Goal: Task Accomplishment & Management: Complete application form

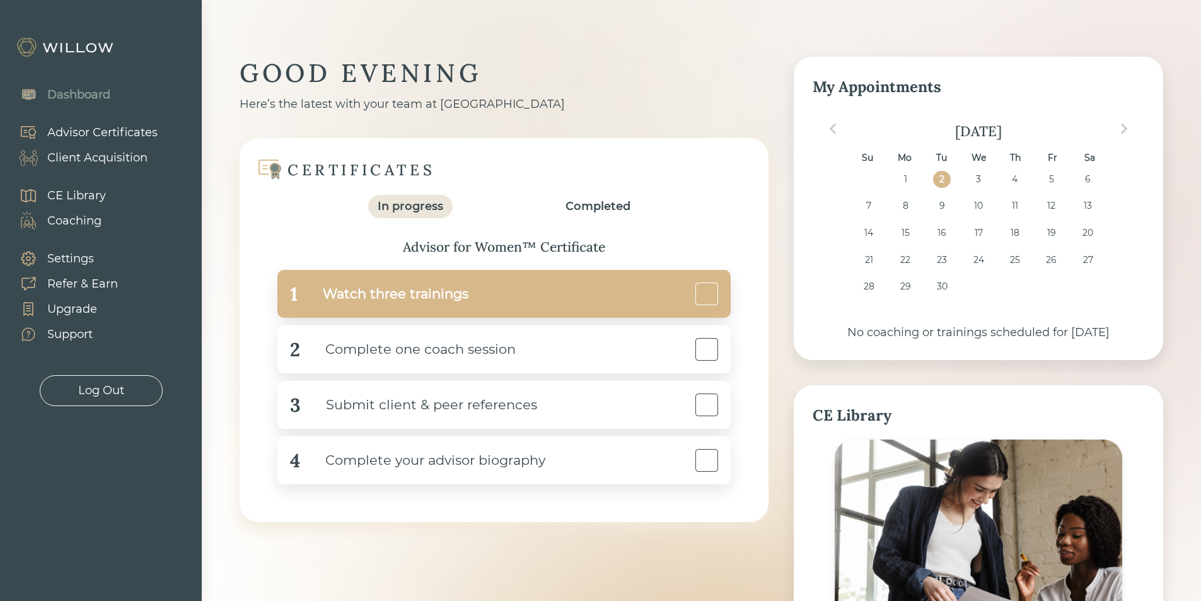
click at [496, 298] on div "1 Watch three trainings" at bounding box center [503, 294] width 453 height 48
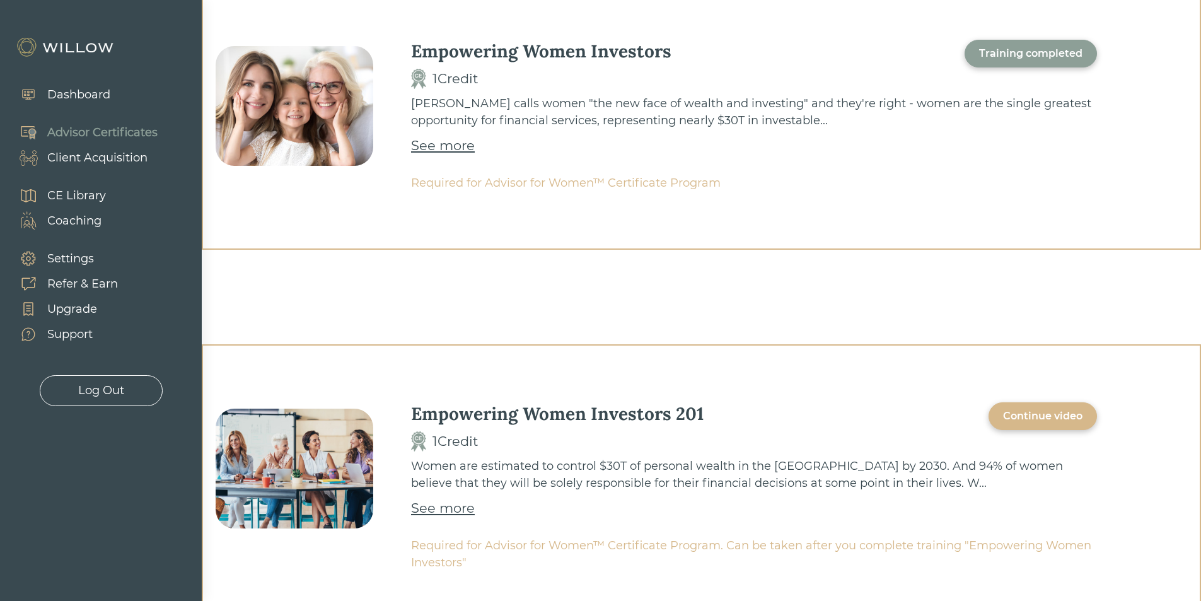
click at [1062, 410] on div "Continue video" at bounding box center [1042, 416] width 79 height 15
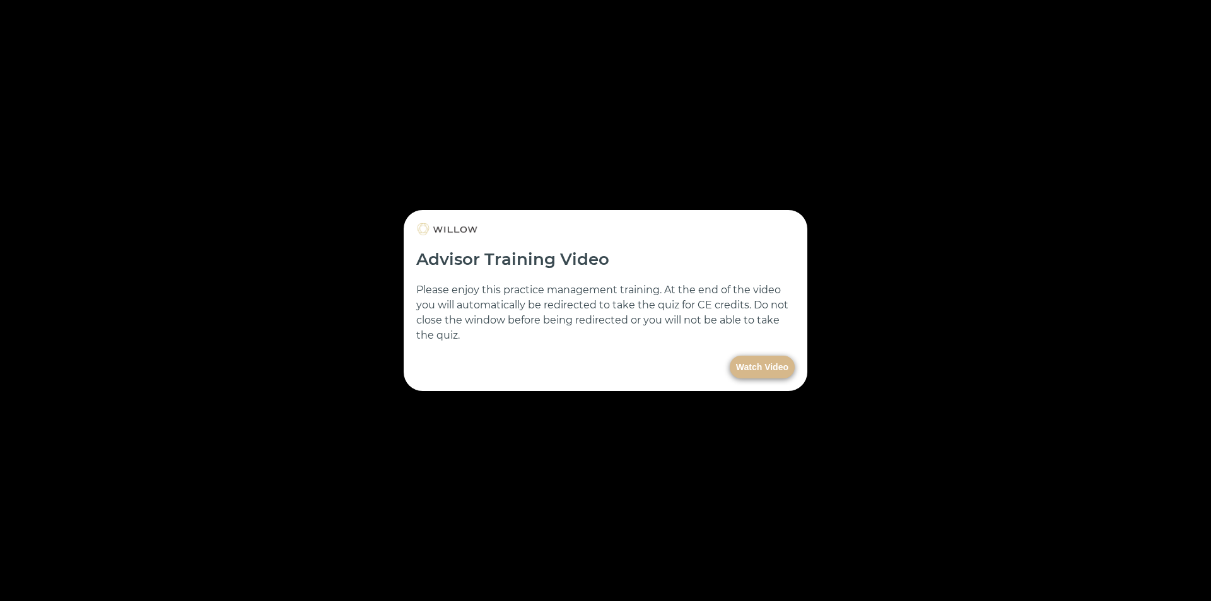
click at [757, 366] on button "Watch Video" at bounding box center [762, 367] width 65 height 23
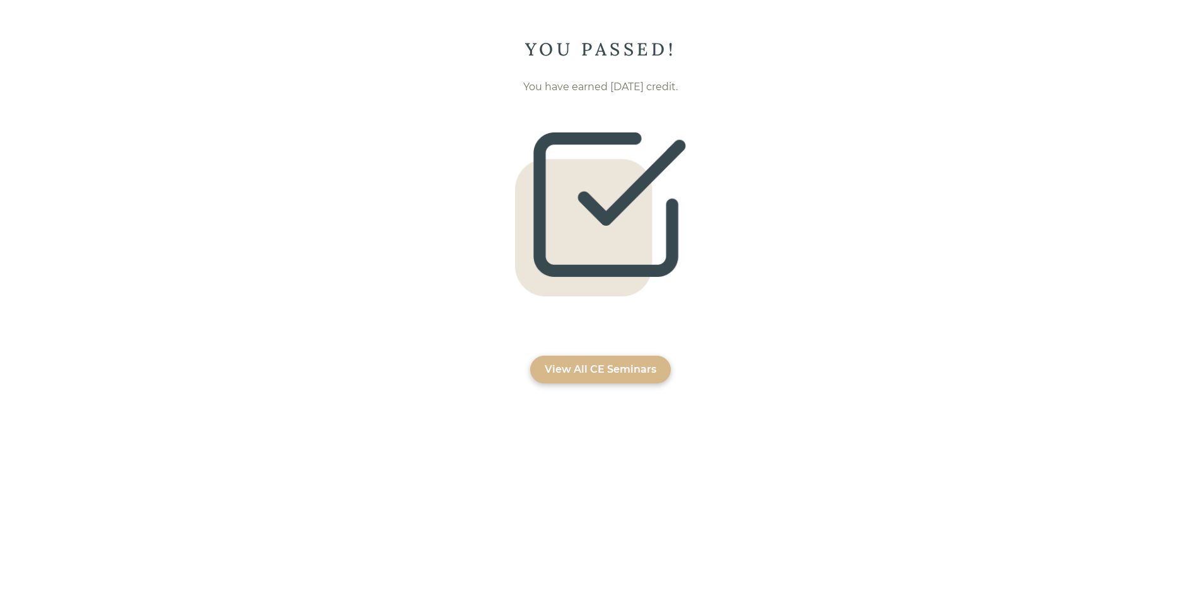
click at [592, 376] on div "View All CE Seminars" at bounding box center [601, 369] width 112 height 15
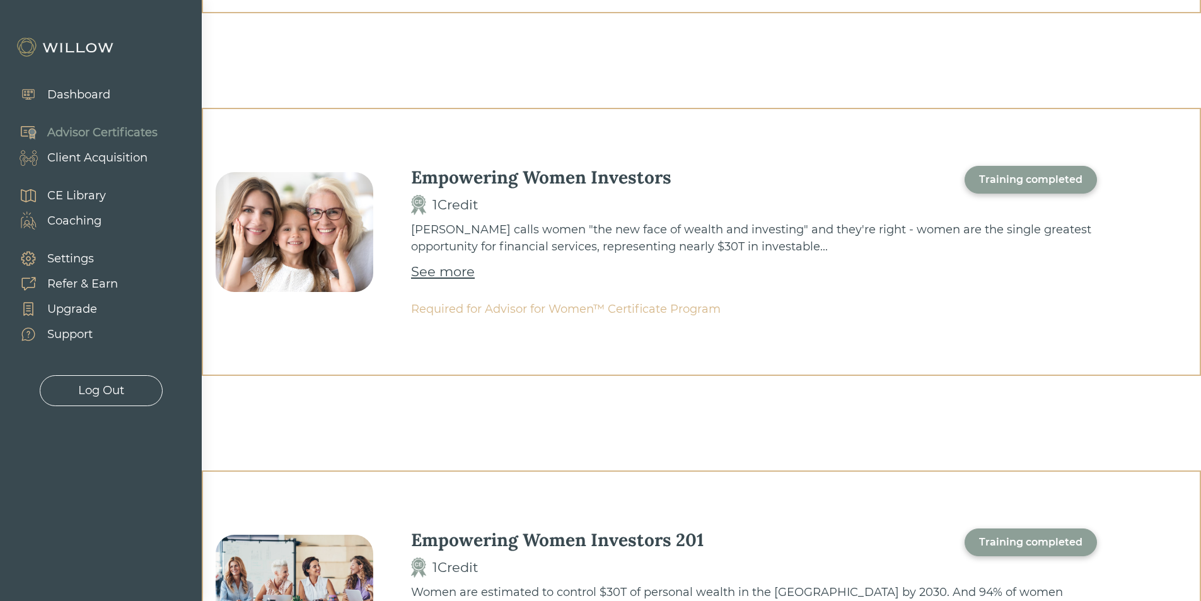
scroll to position [527, 0]
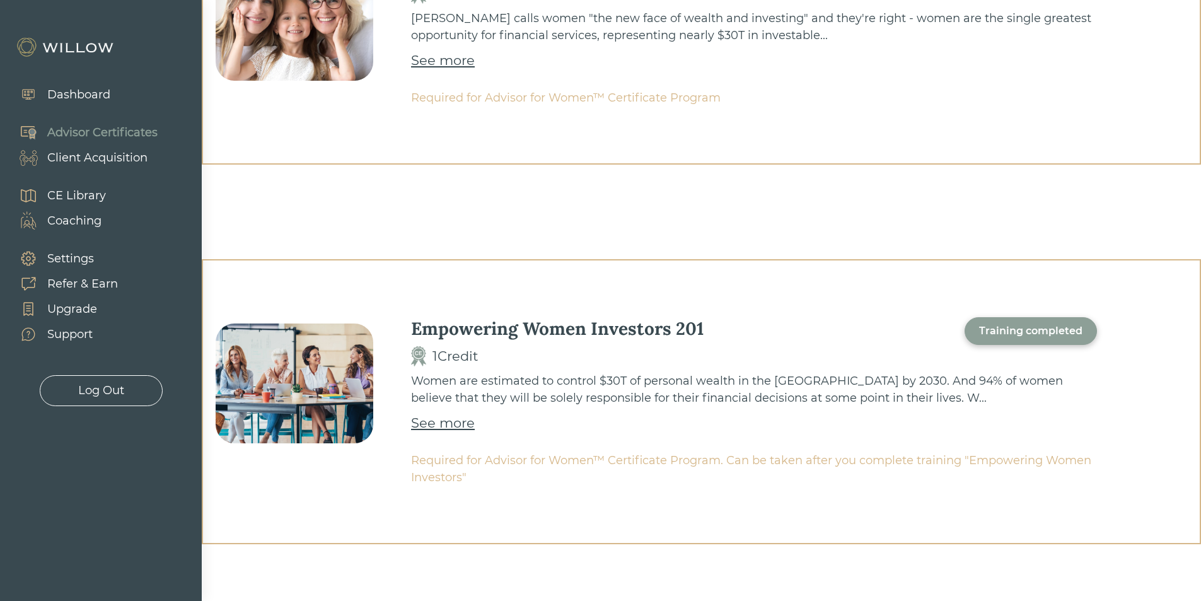
click at [73, 91] on div "Dashboard" at bounding box center [78, 94] width 63 height 17
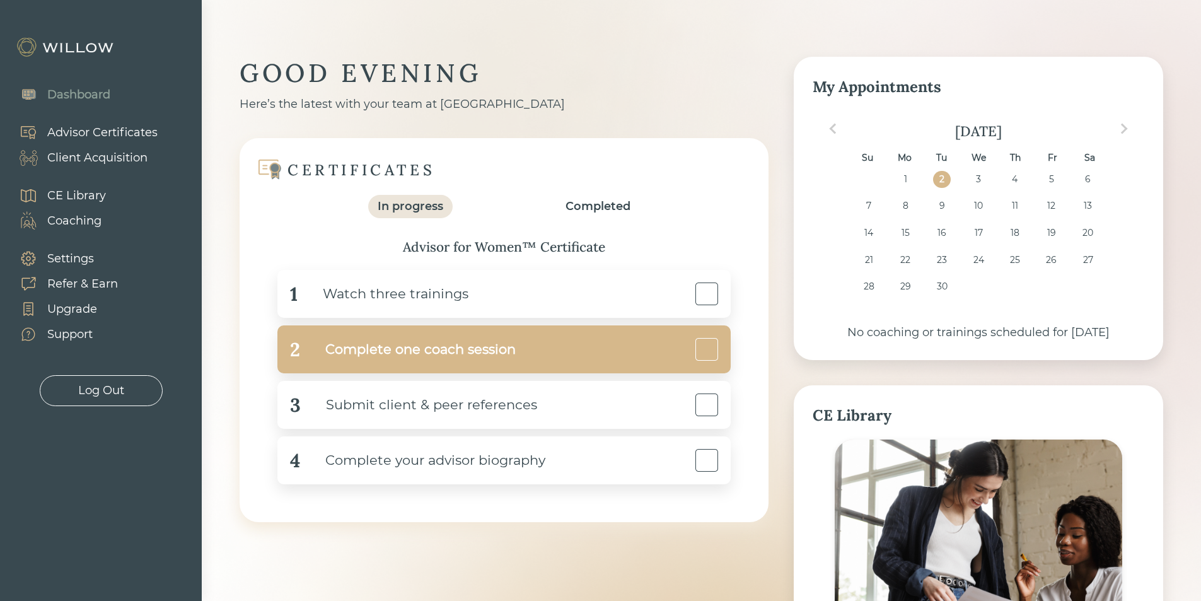
click at [539, 353] on div "2 Complete one coach session" at bounding box center [503, 349] width 453 height 48
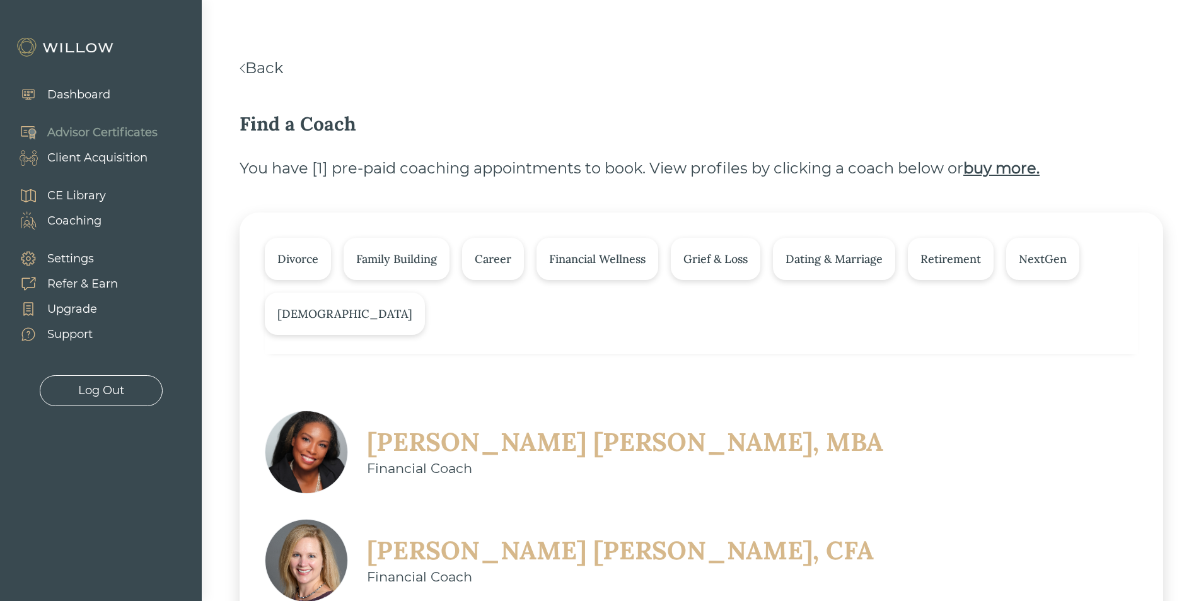
click at [316, 260] on div "Divorce" at bounding box center [297, 258] width 41 height 17
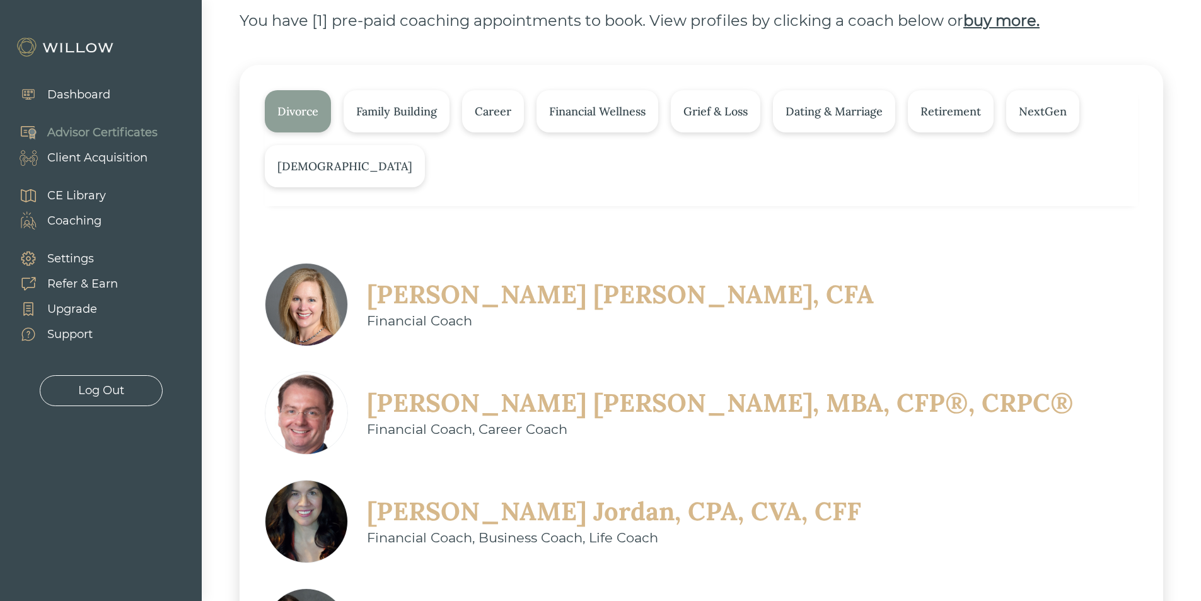
scroll to position [85, 0]
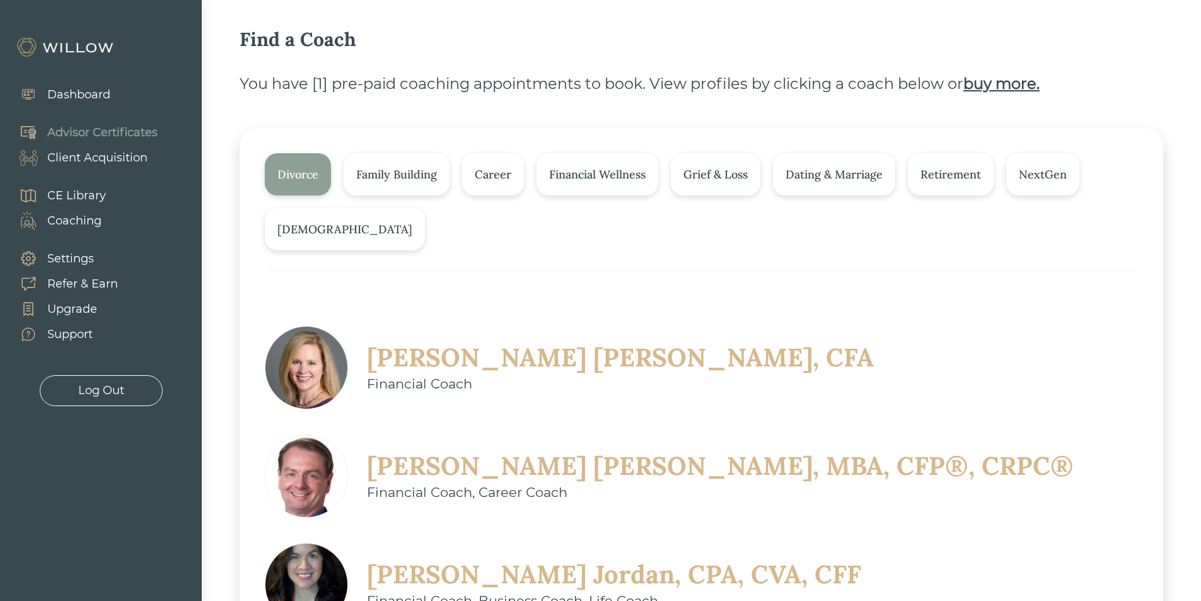
click at [280, 185] on div "Divorce" at bounding box center [298, 174] width 66 height 42
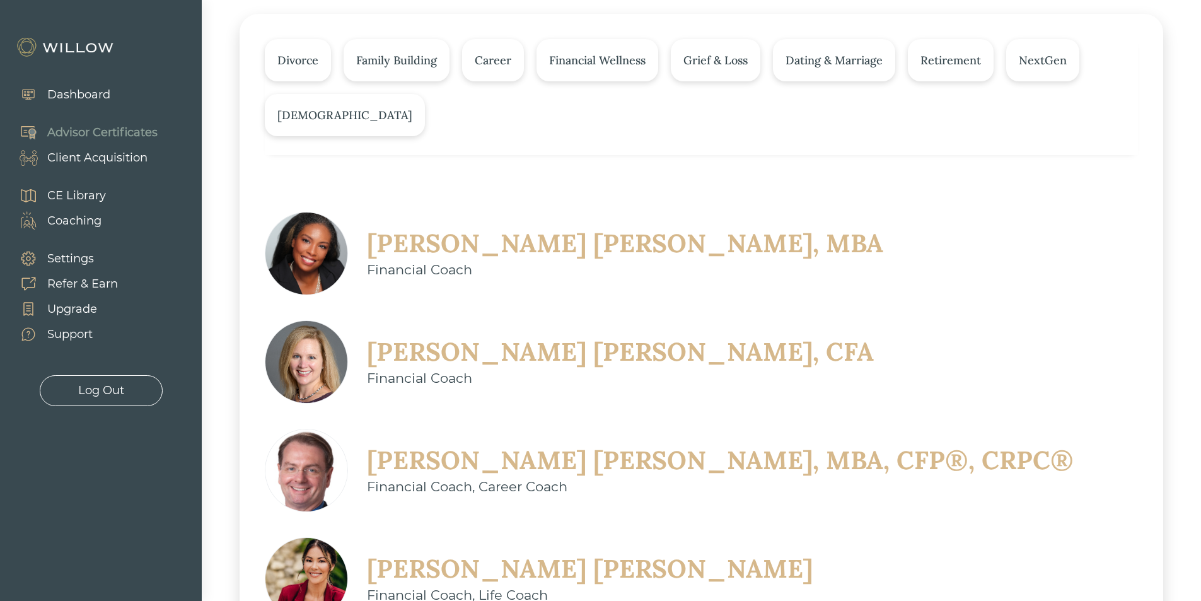
scroll to position [211, 0]
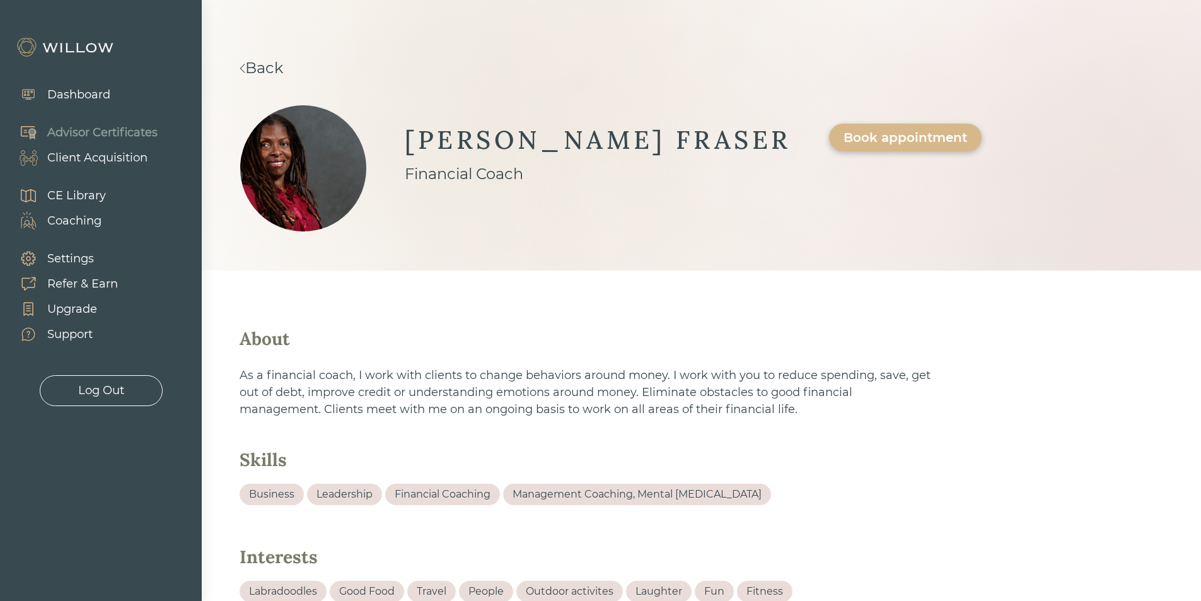
click at [240, 65] on img at bounding box center [243, 68] width 6 height 9
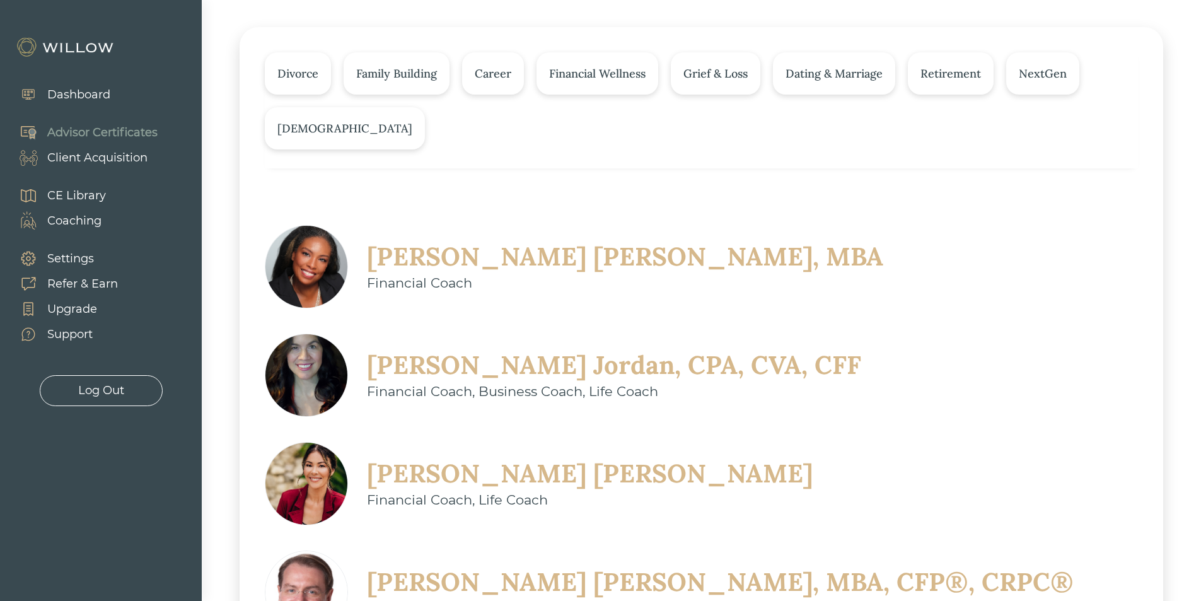
scroll to position [211, 0]
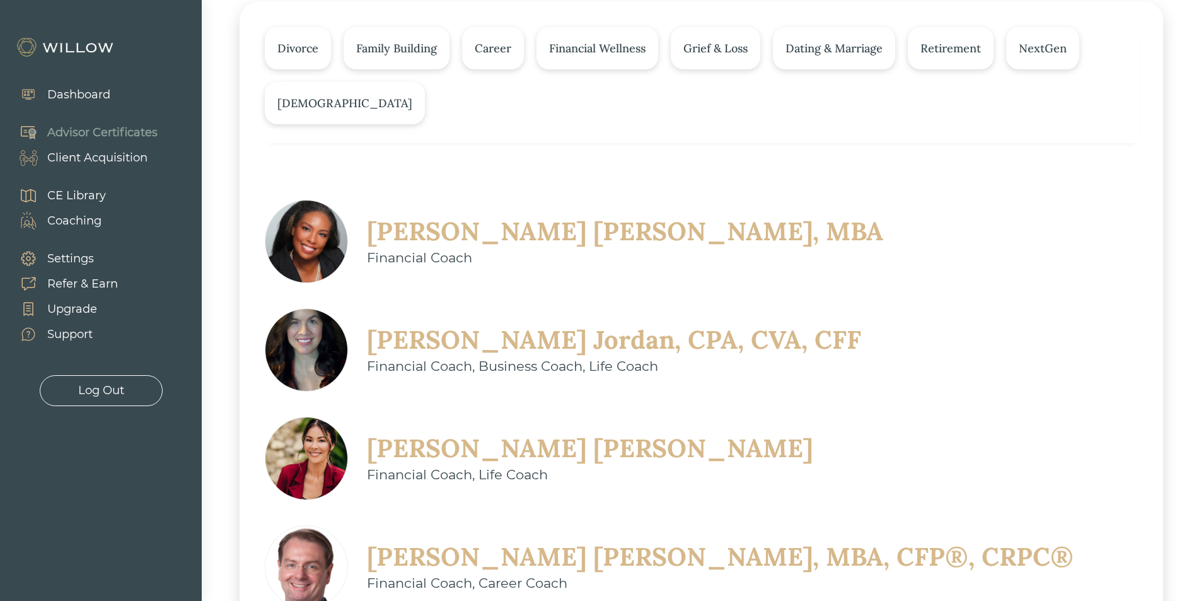
click at [842, 323] on div "Sherry Jordan, CPA, CVA, CFF" at bounding box center [614, 339] width 494 height 33
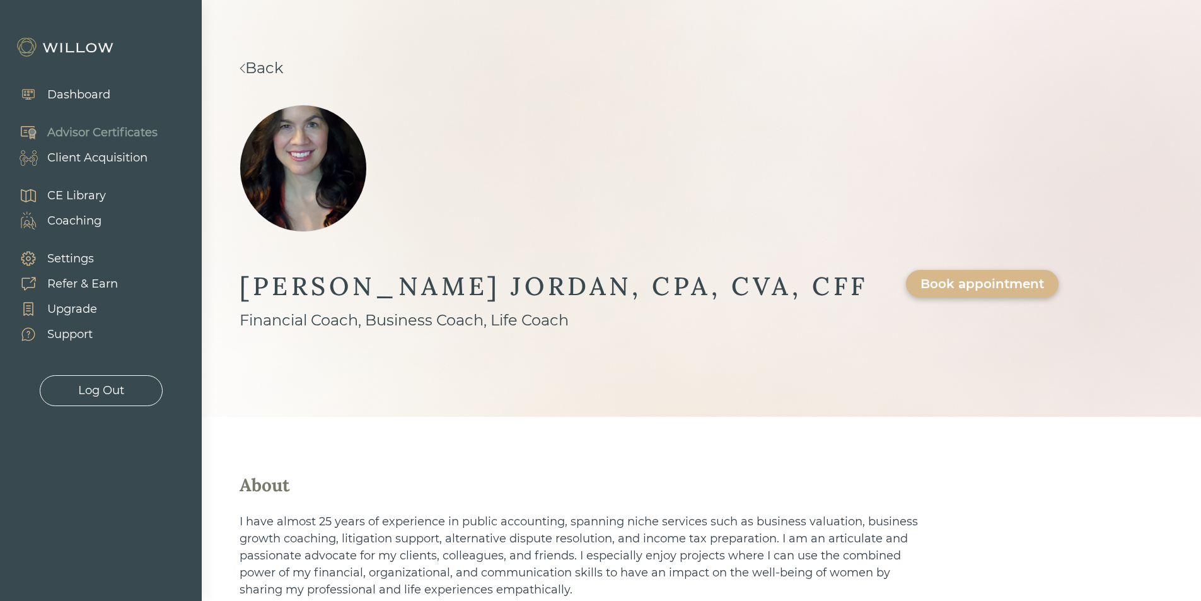
drag, startPoint x: 363, startPoint y: 447, endPoint x: 375, endPoint y: 136, distance: 311.1
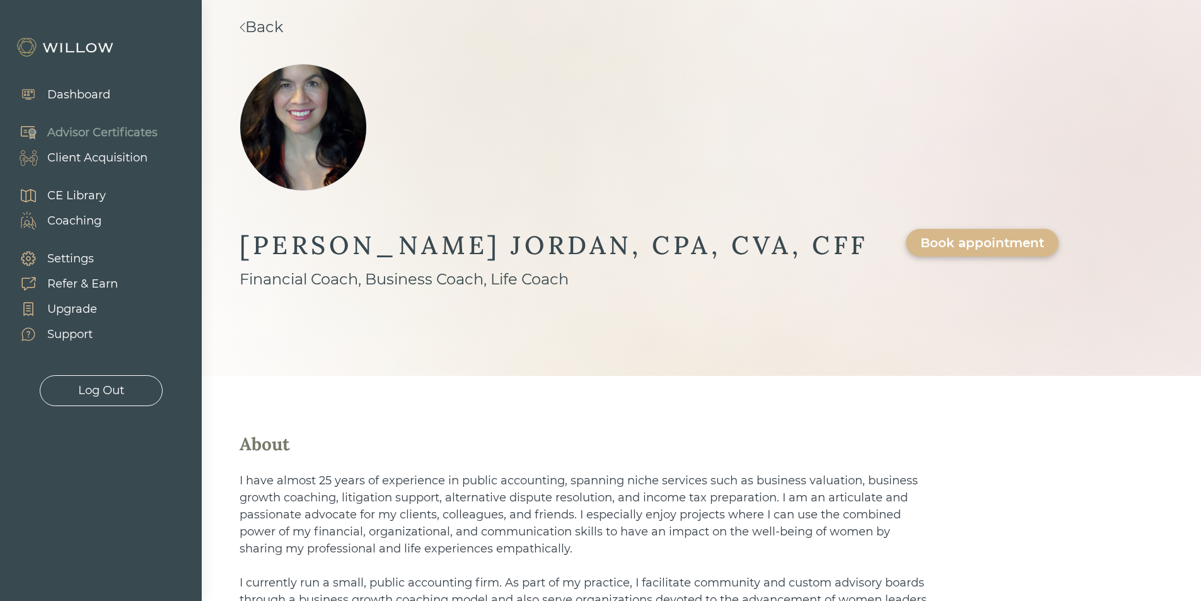
scroll to position [63, 0]
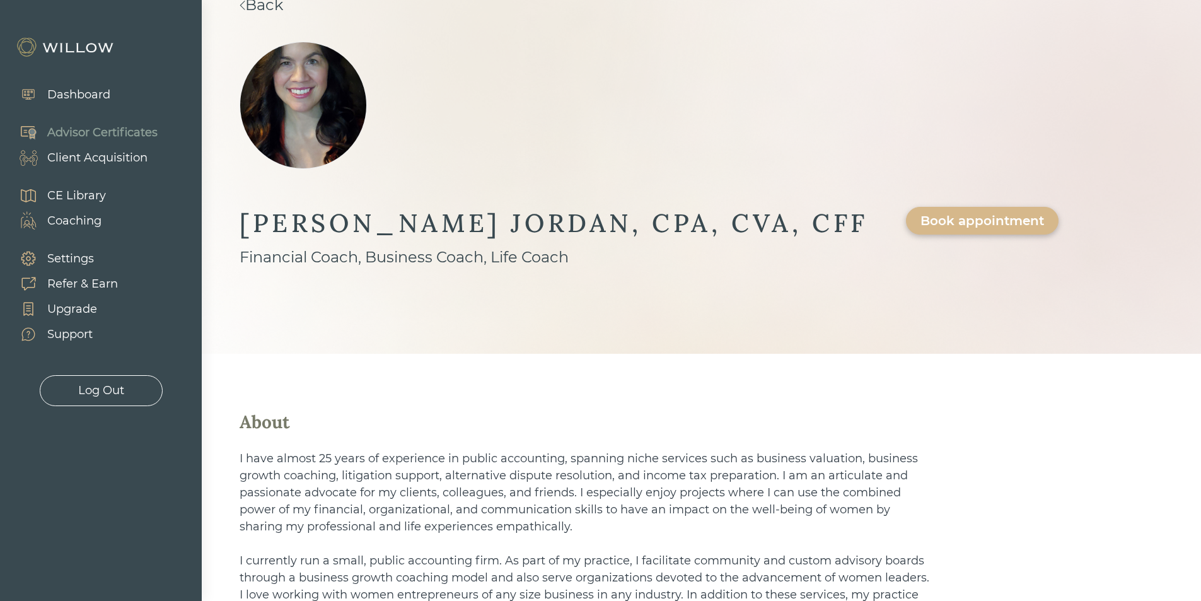
click at [243, 5] on img at bounding box center [243, 5] width 6 height 9
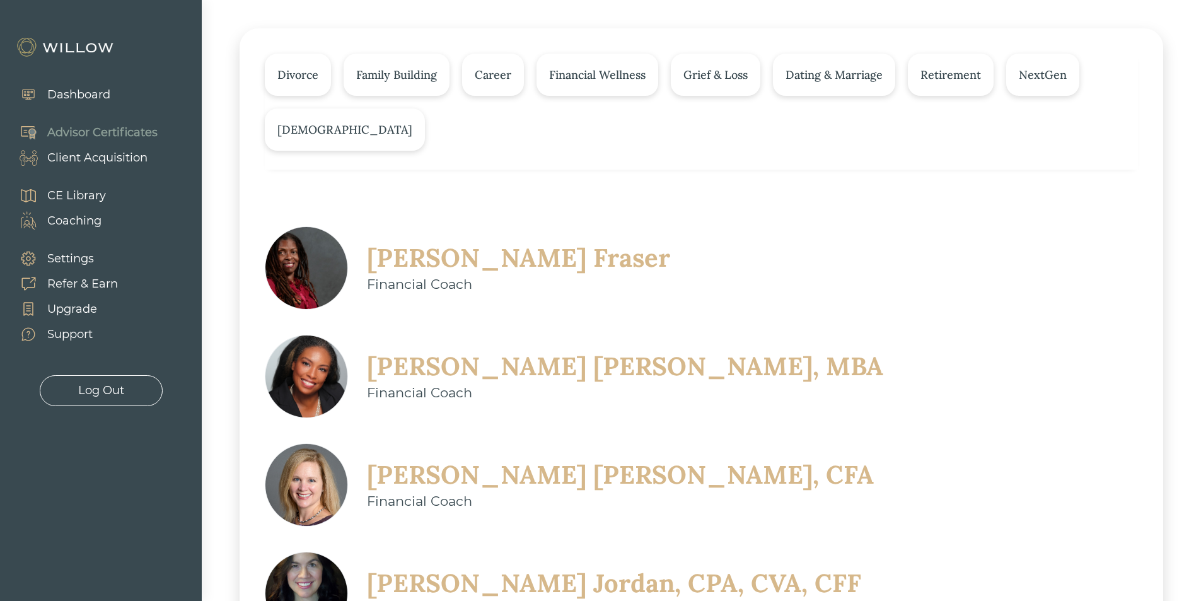
scroll to position [189, 0]
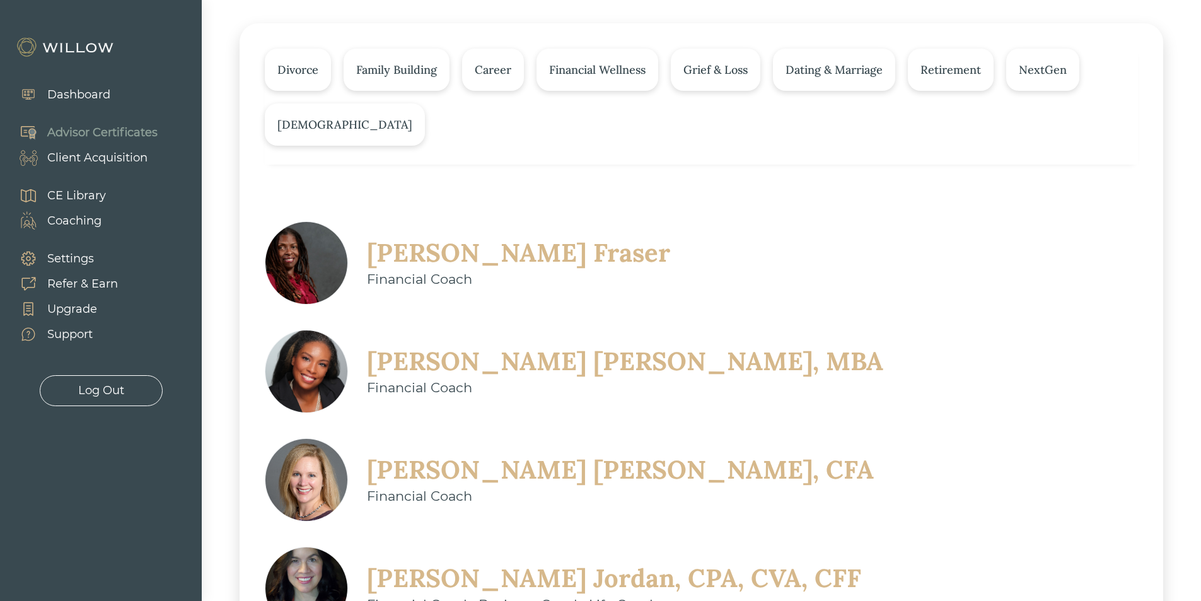
click at [443, 453] on div "Megan Scipione, CFA" at bounding box center [620, 469] width 507 height 33
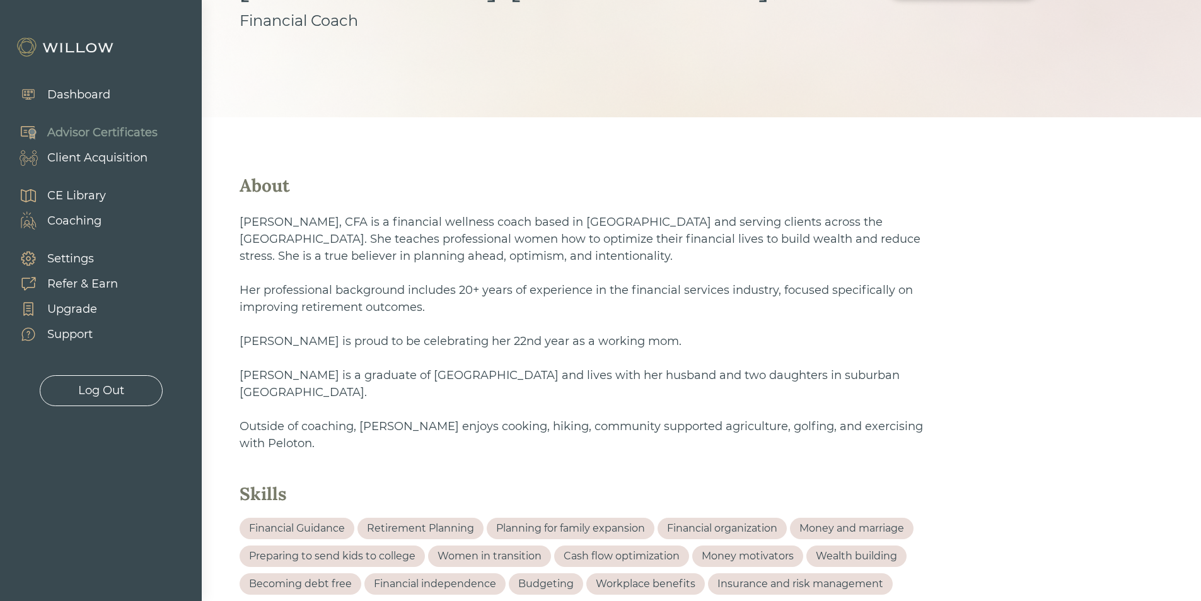
scroll to position [63, 0]
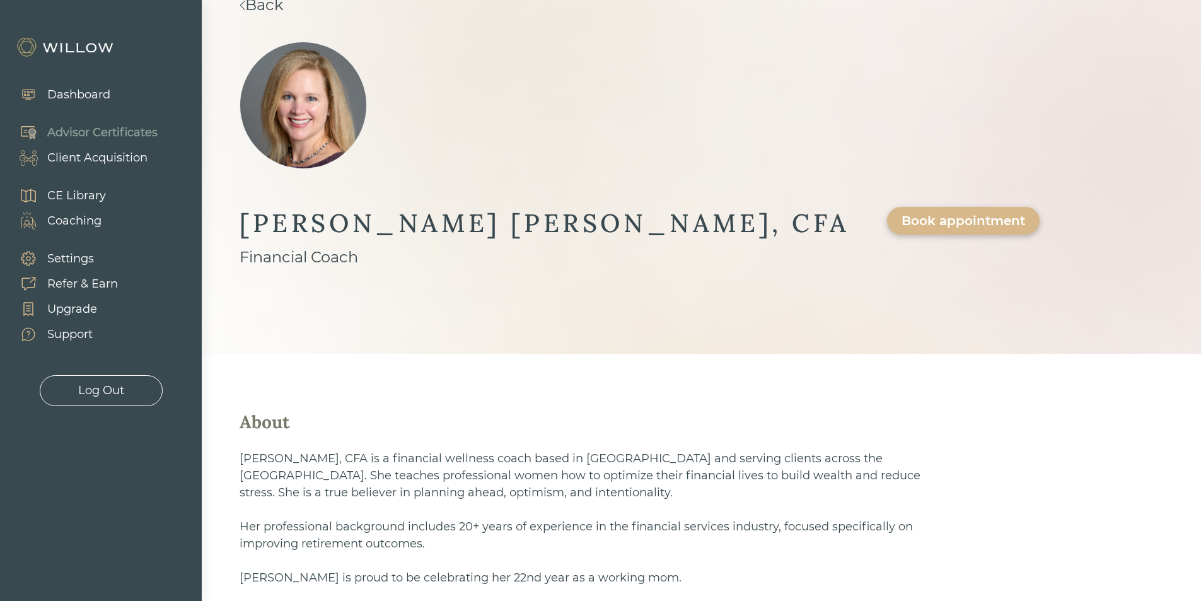
click at [250, 9] on link "Back" at bounding box center [262, 5] width 44 height 18
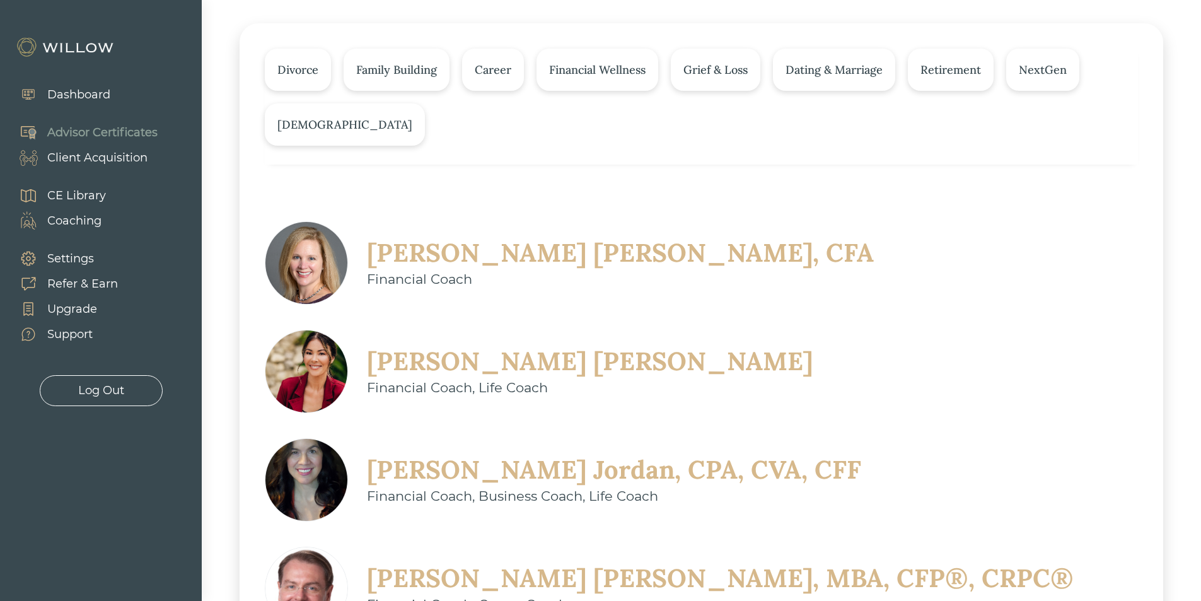
scroll to position [319, 0]
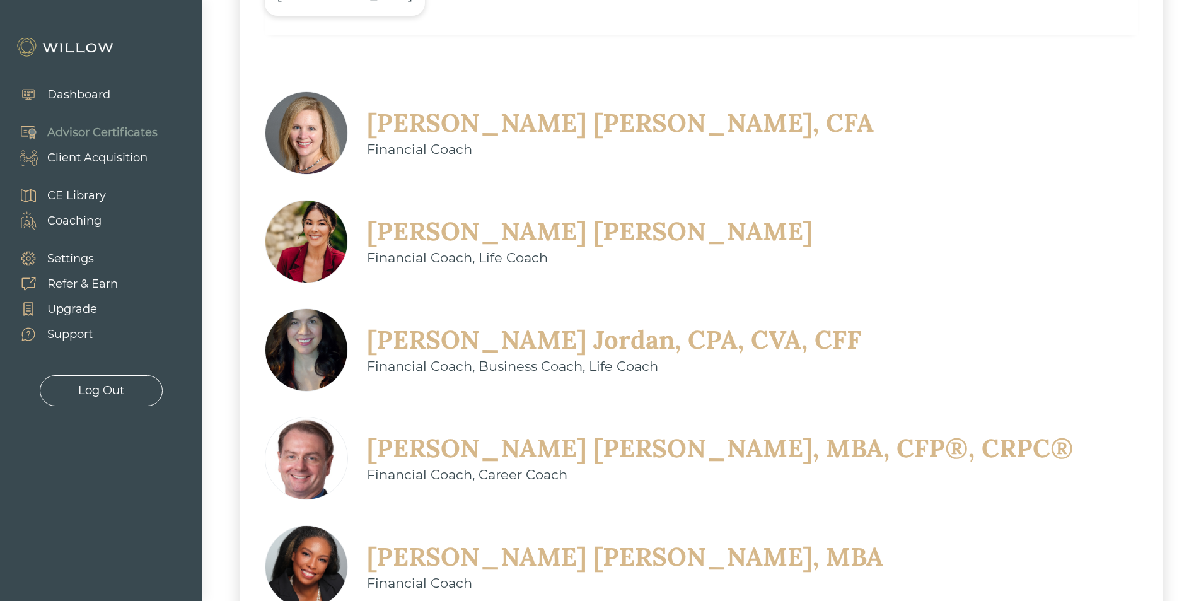
click at [475, 540] on div "Nikeya Kelly, MBA" at bounding box center [625, 556] width 516 height 33
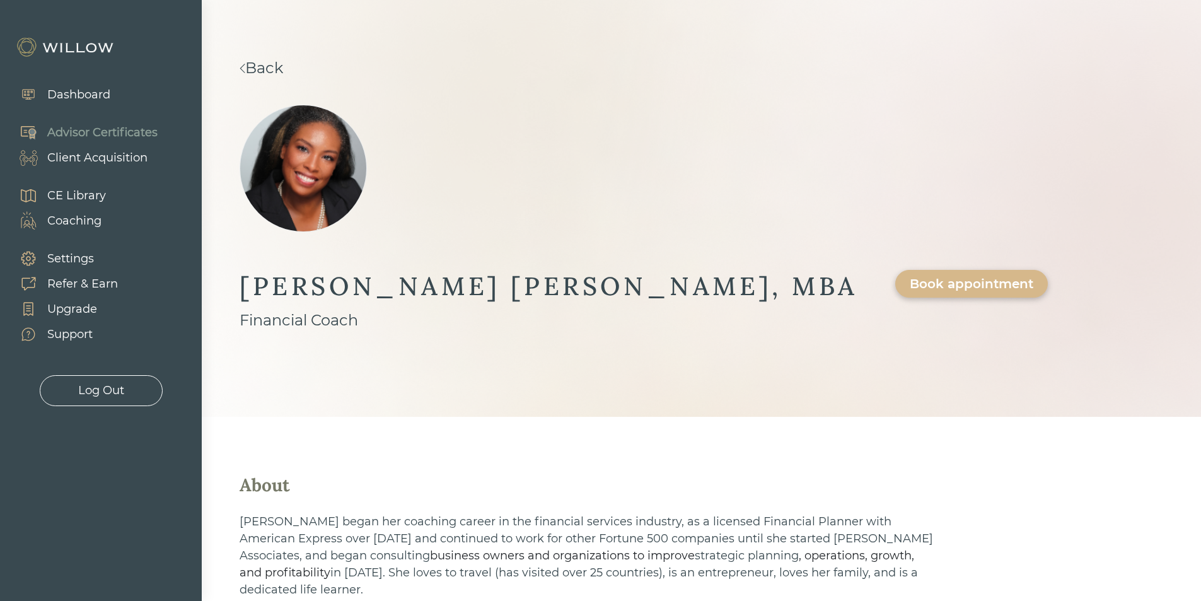
click at [251, 76] on link "Back" at bounding box center [262, 68] width 44 height 18
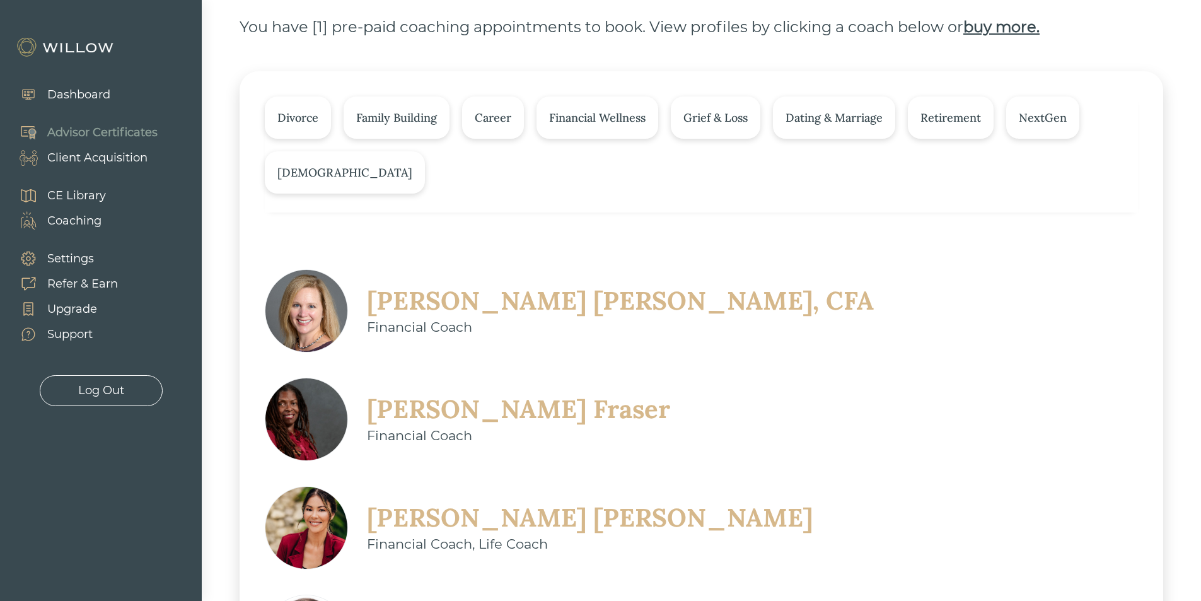
scroll to position [189, 0]
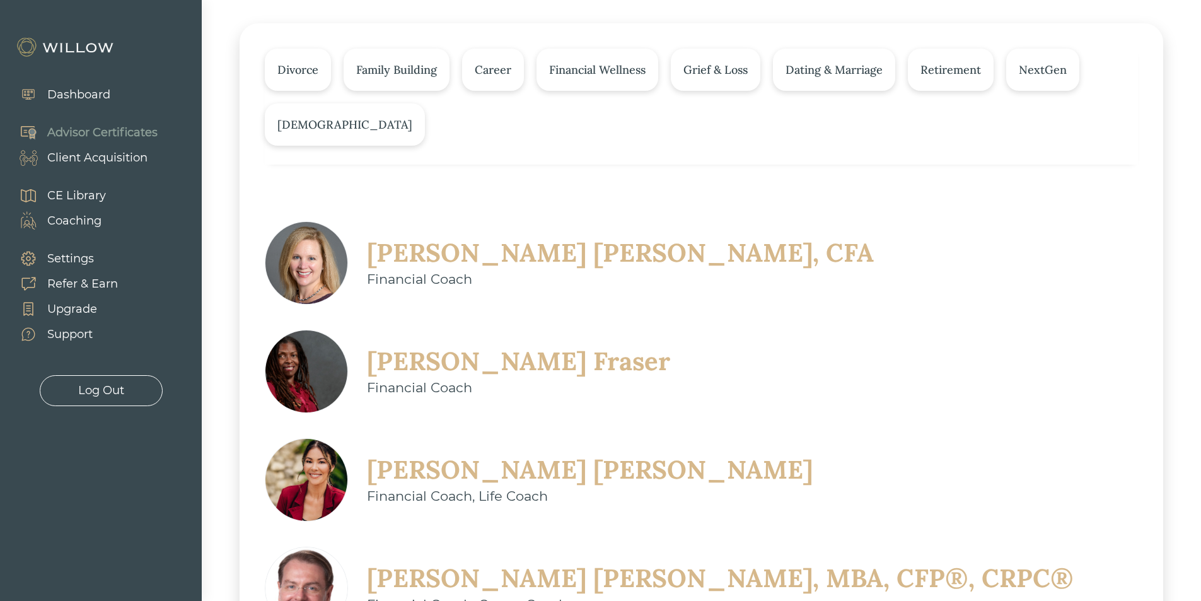
click at [501, 453] on div "Christine Sarno" at bounding box center [590, 469] width 446 height 33
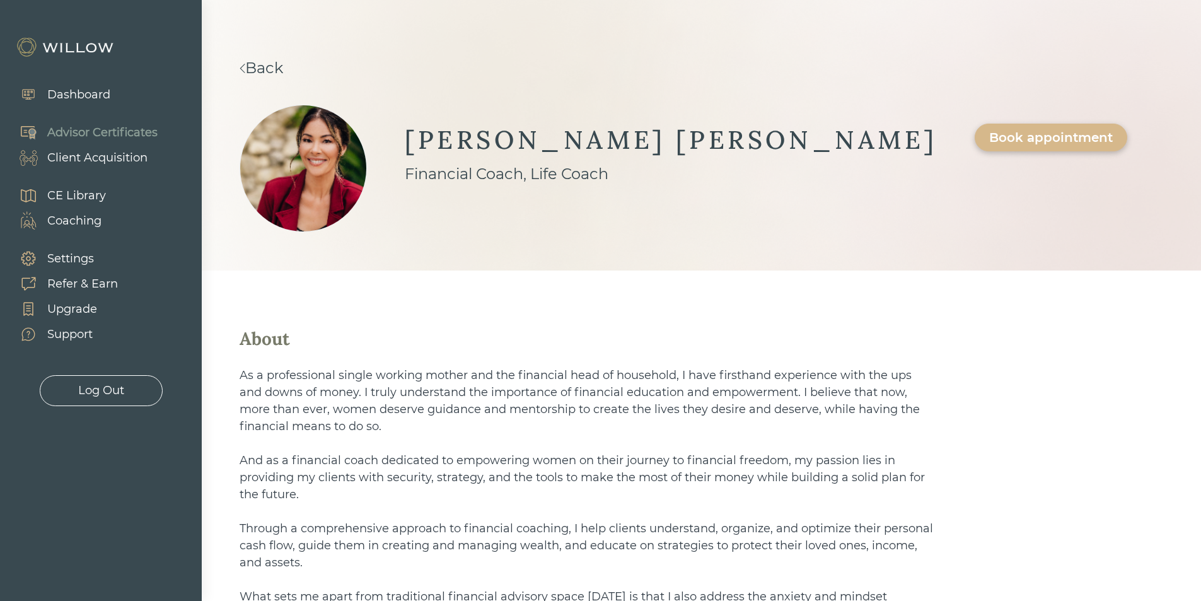
click at [283, 69] on link "Back" at bounding box center [262, 68] width 44 height 18
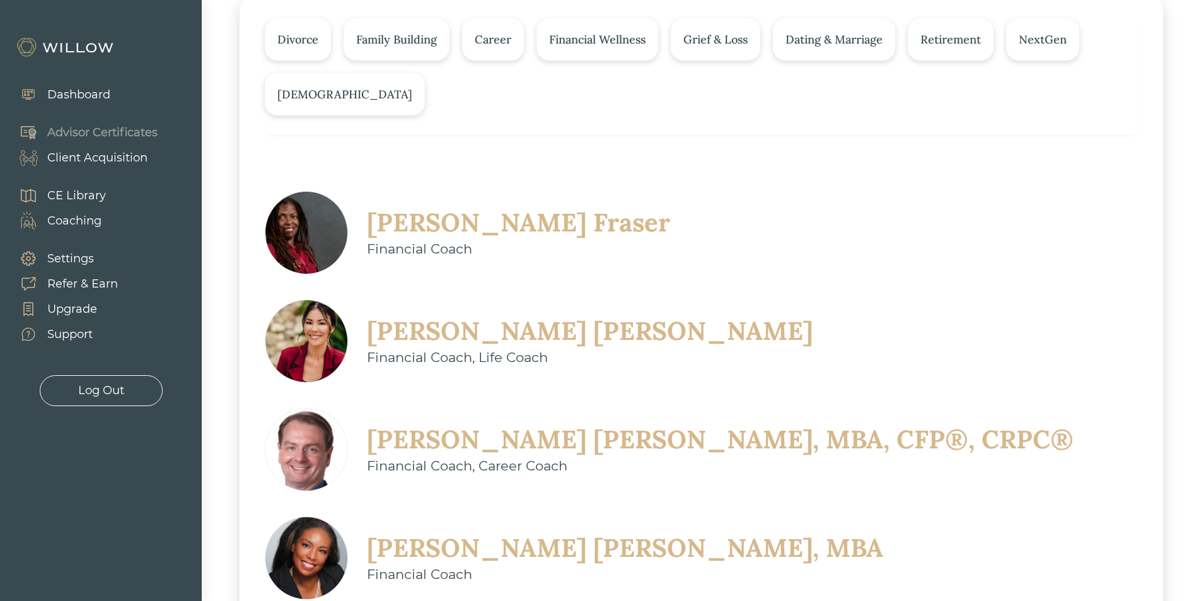
scroll to position [126, 0]
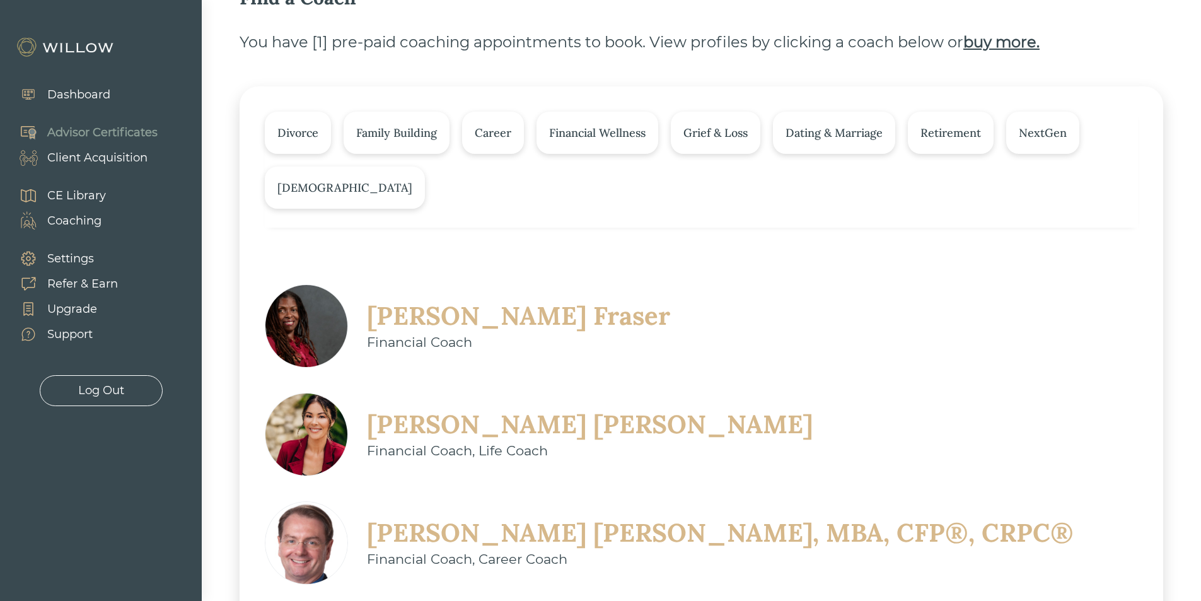
click at [813, 408] on div "Christine Sarno" at bounding box center [590, 424] width 446 height 33
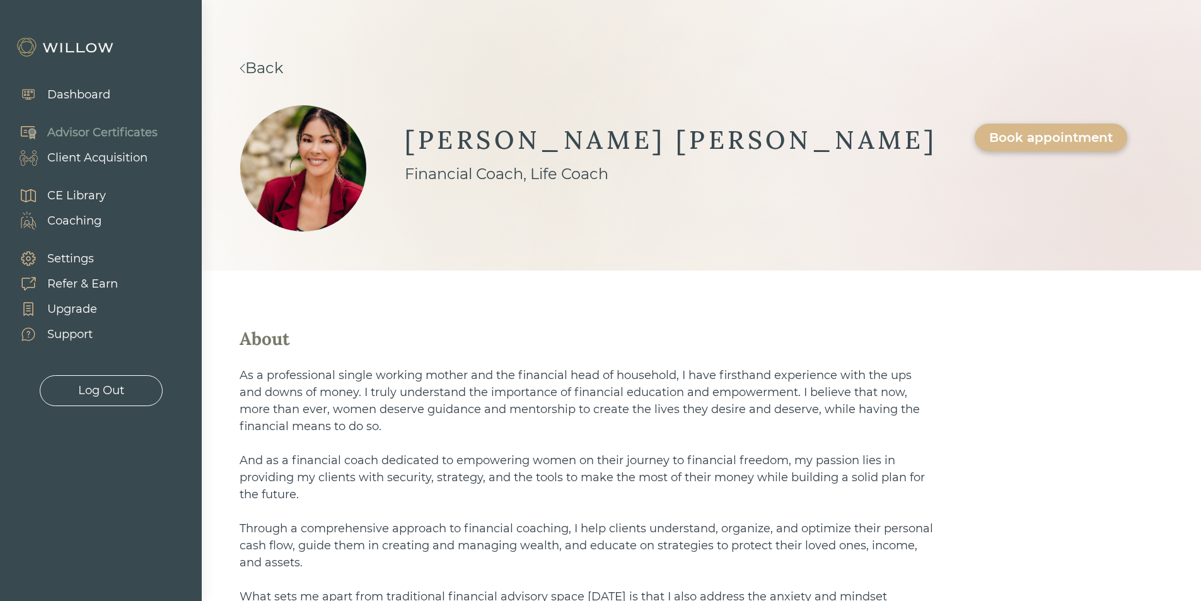
click at [989, 136] on div "Book appointment" at bounding box center [1051, 137] width 124 height 15
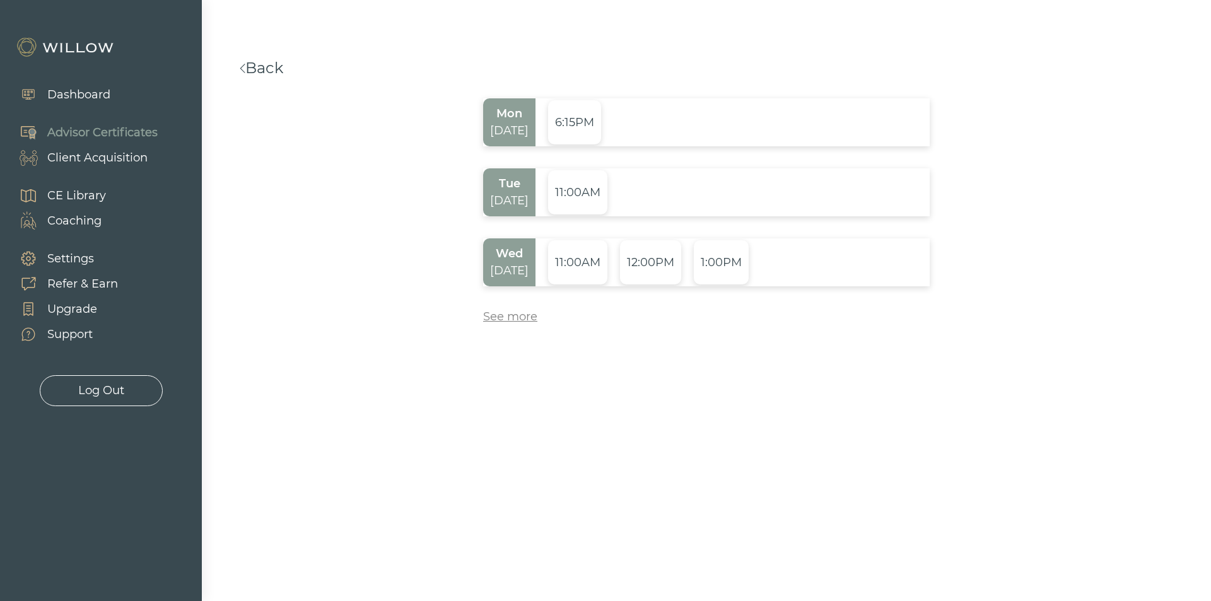
click at [490, 320] on div "See more" at bounding box center [510, 316] width 54 height 17
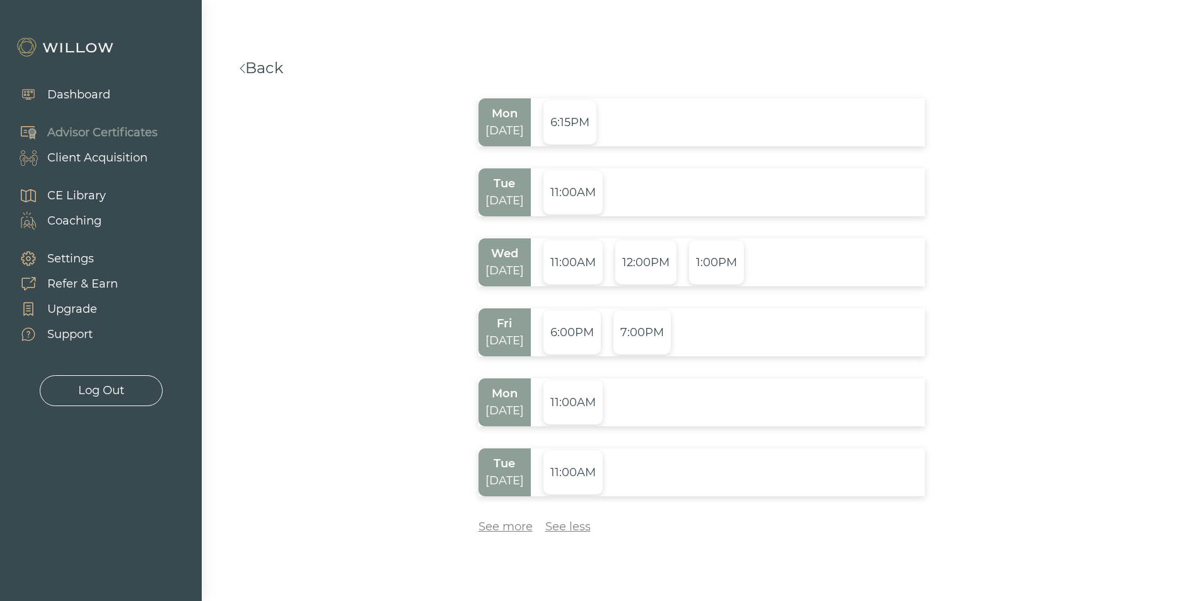
click at [280, 73] on link "Back" at bounding box center [262, 68] width 44 height 18
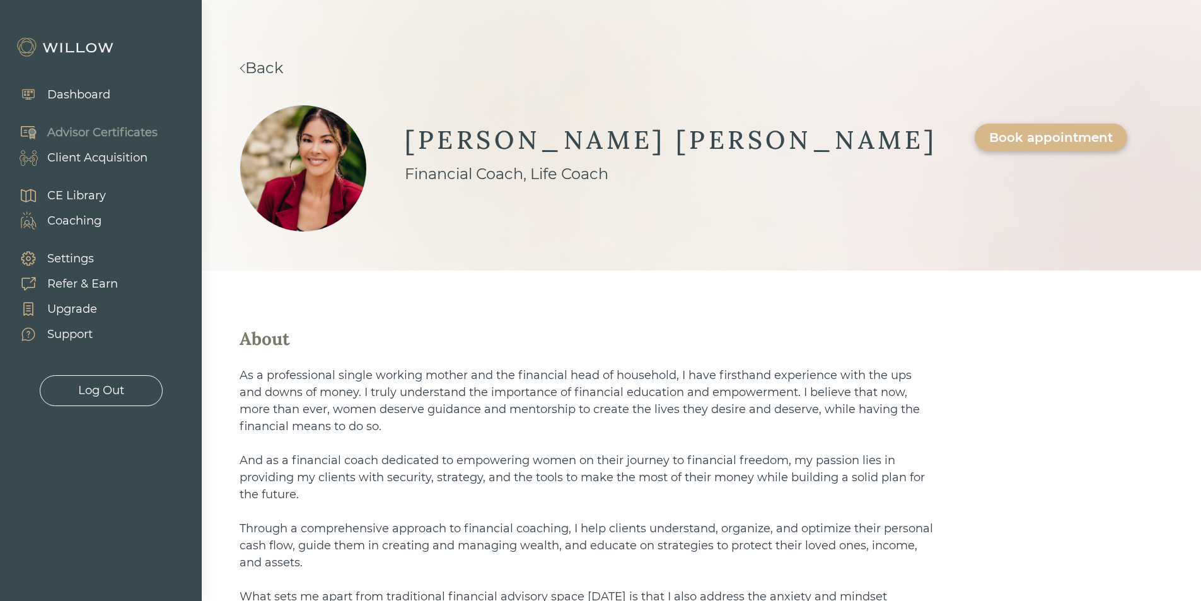
click at [279, 75] on link "Back" at bounding box center [262, 68] width 44 height 18
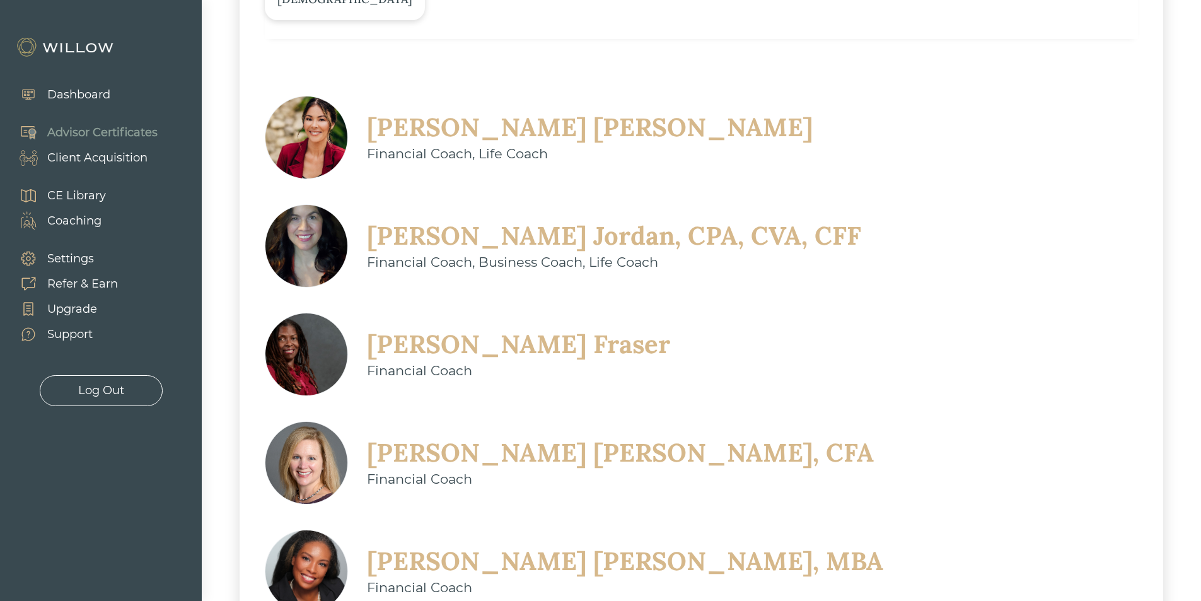
scroll to position [315, 0]
click at [756, 219] on div "Sherry Jordan, CPA, CVA, CFF" at bounding box center [614, 235] width 494 height 33
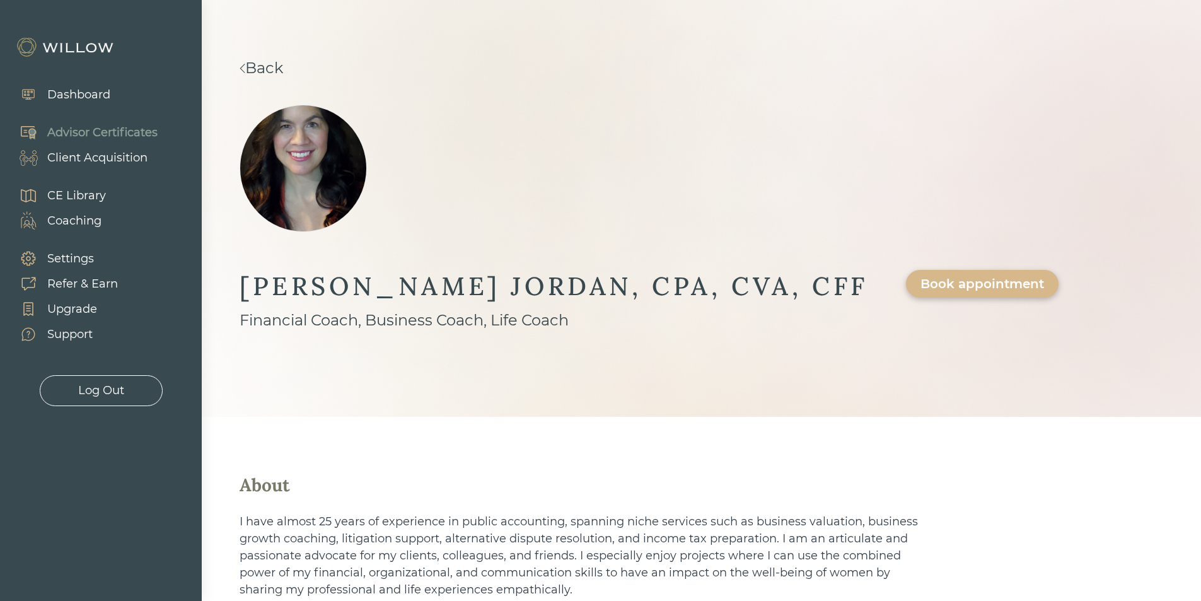
click at [954, 276] on div "Book appointment" at bounding box center [983, 283] width 124 height 15
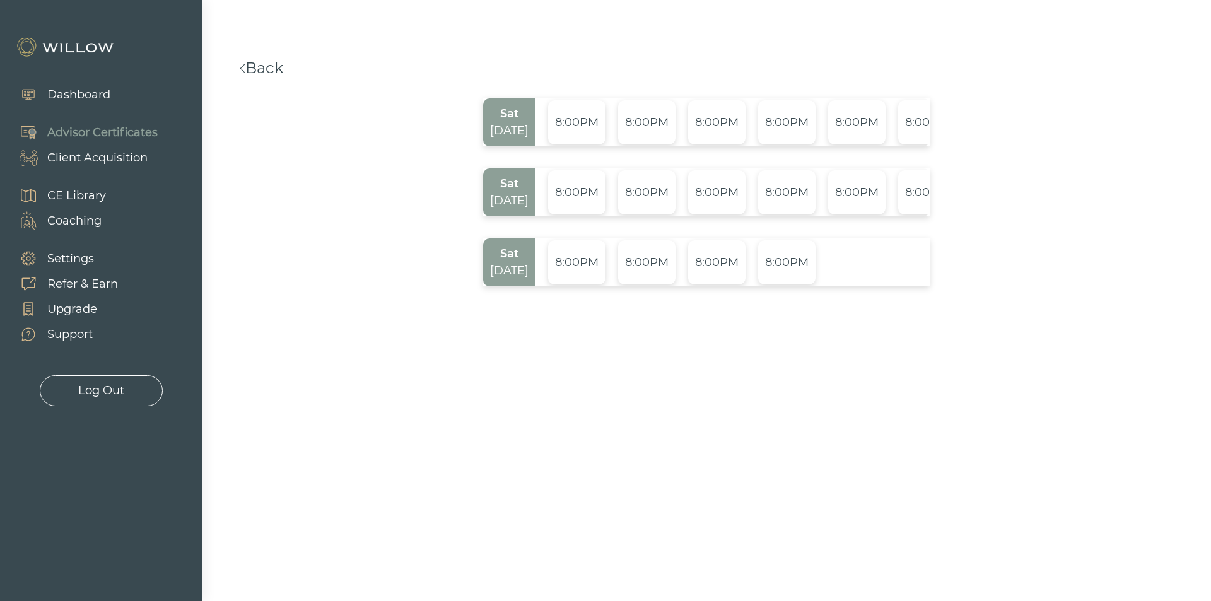
click at [267, 66] on link "Back" at bounding box center [262, 68] width 44 height 18
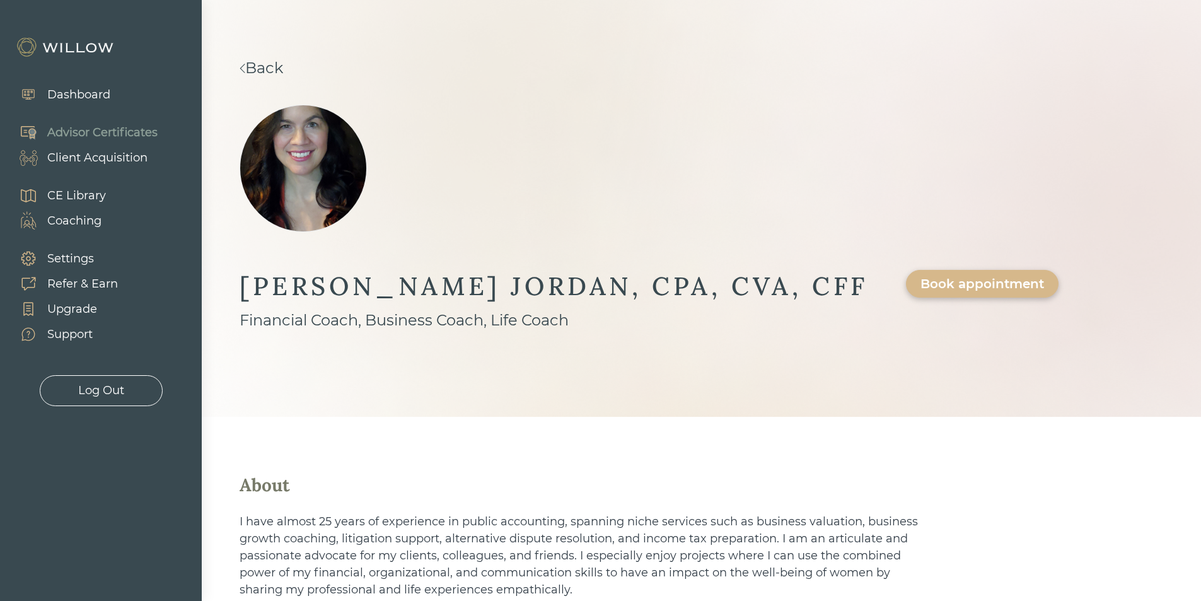
click at [260, 68] on link "Back" at bounding box center [262, 68] width 44 height 18
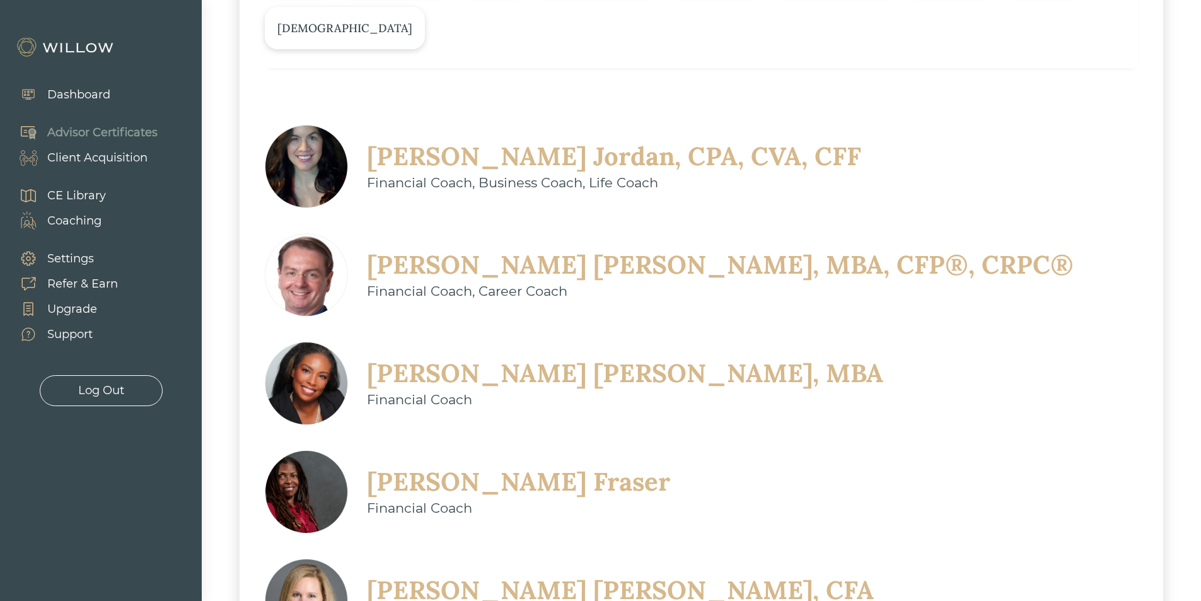
scroll to position [319, 0]
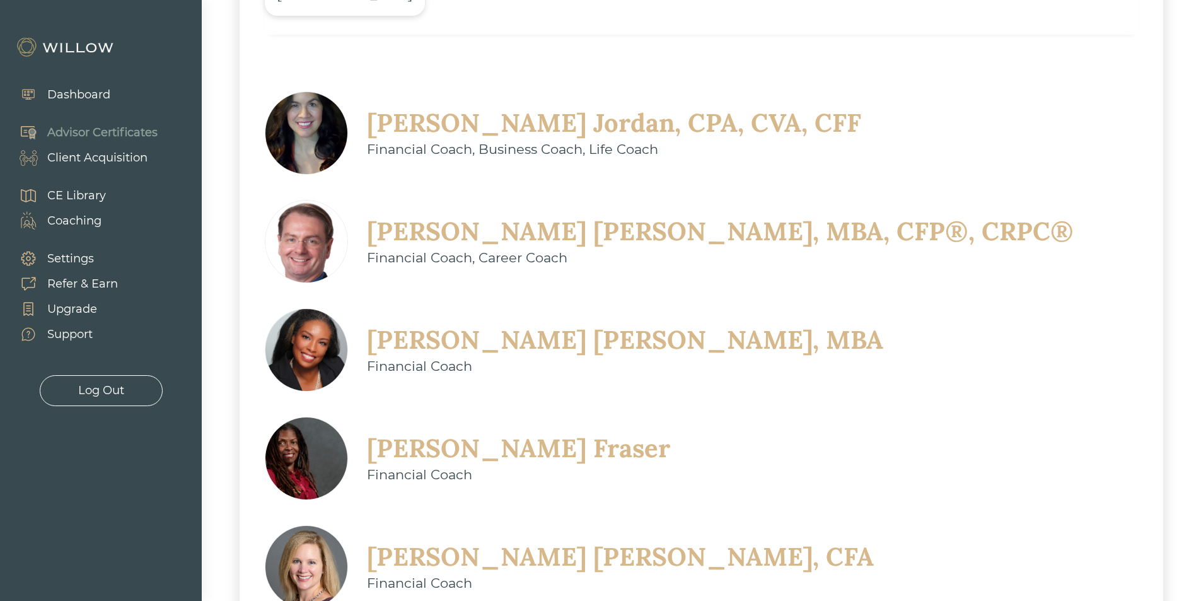
click at [497, 340] on div "Nikeya Kelly, MBA" at bounding box center [625, 339] width 516 height 33
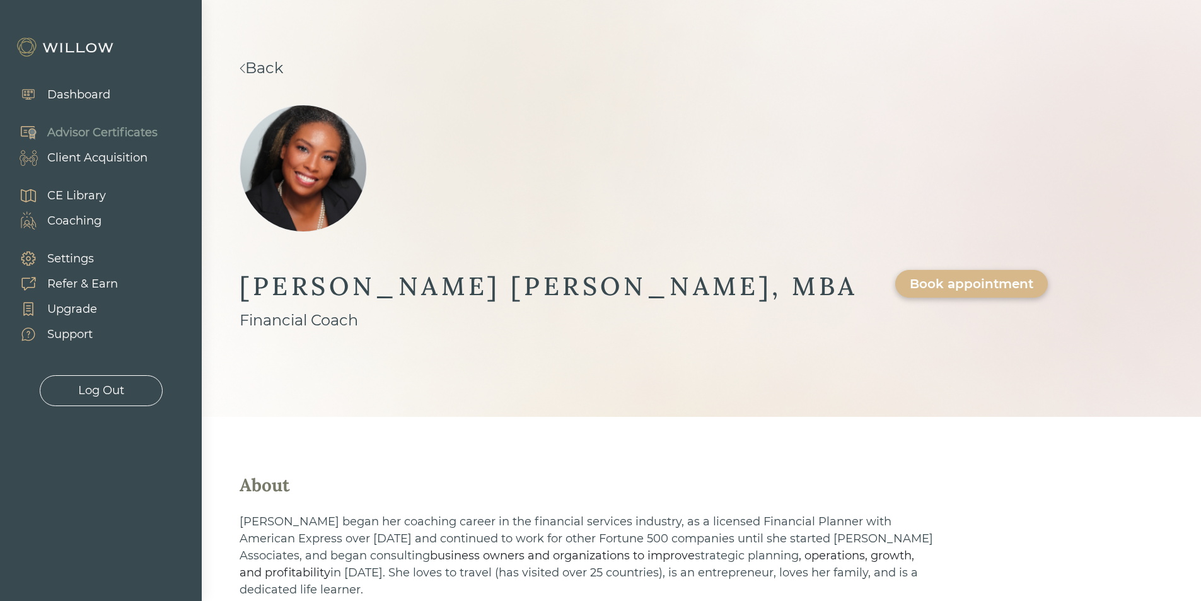
click at [910, 276] on div "Book appointment" at bounding box center [972, 283] width 124 height 15
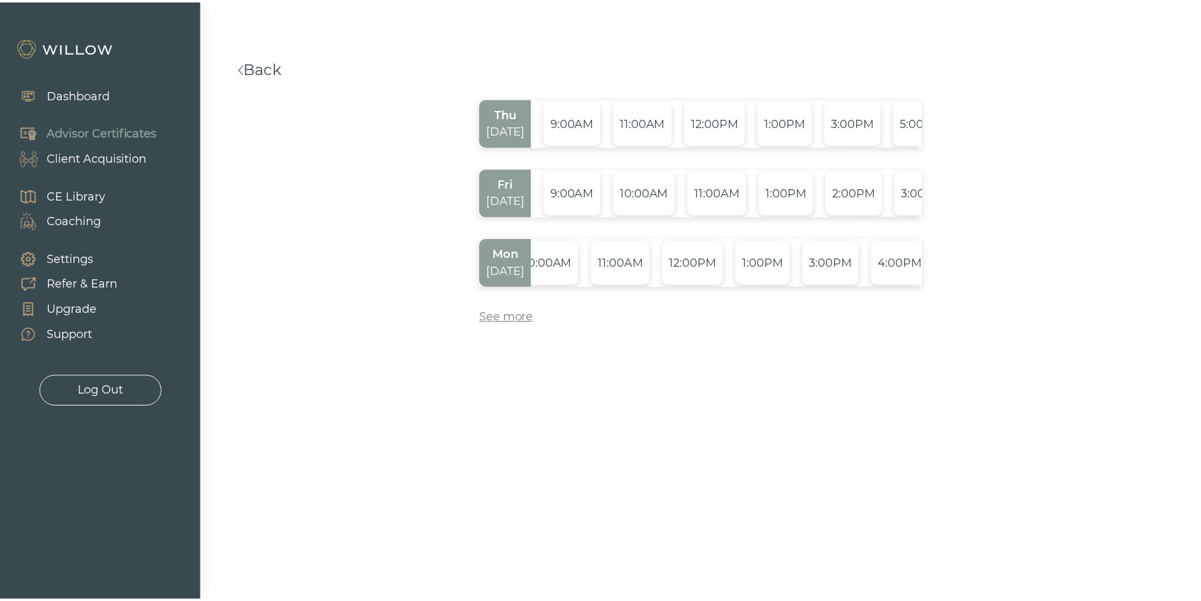
scroll to position [0, 117]
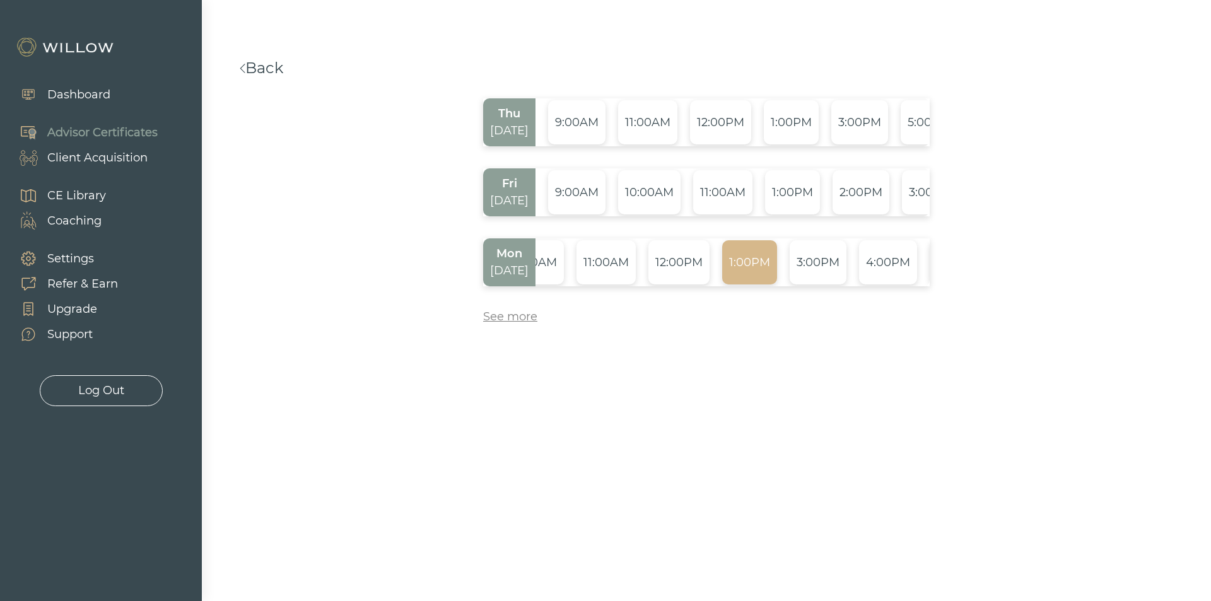
click at [737, 257] on div "1:00PM" at bounding box center [749, 262] width 55 height 44
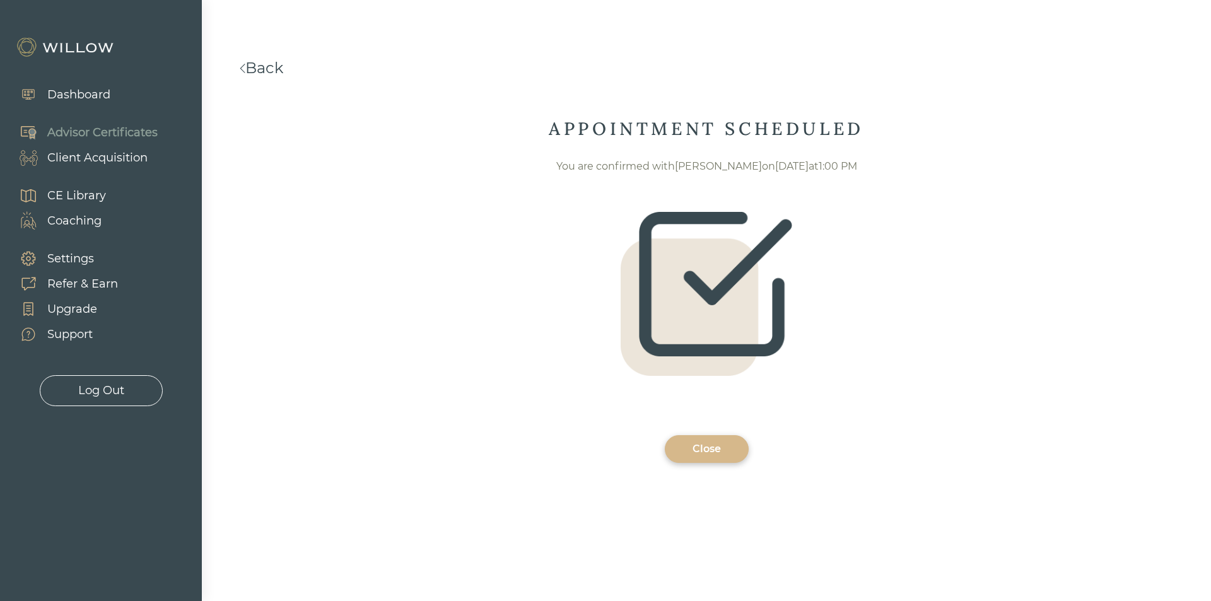
click at [697, 451] on div "Close" at bounding box center [706, 448] width 55 height 15
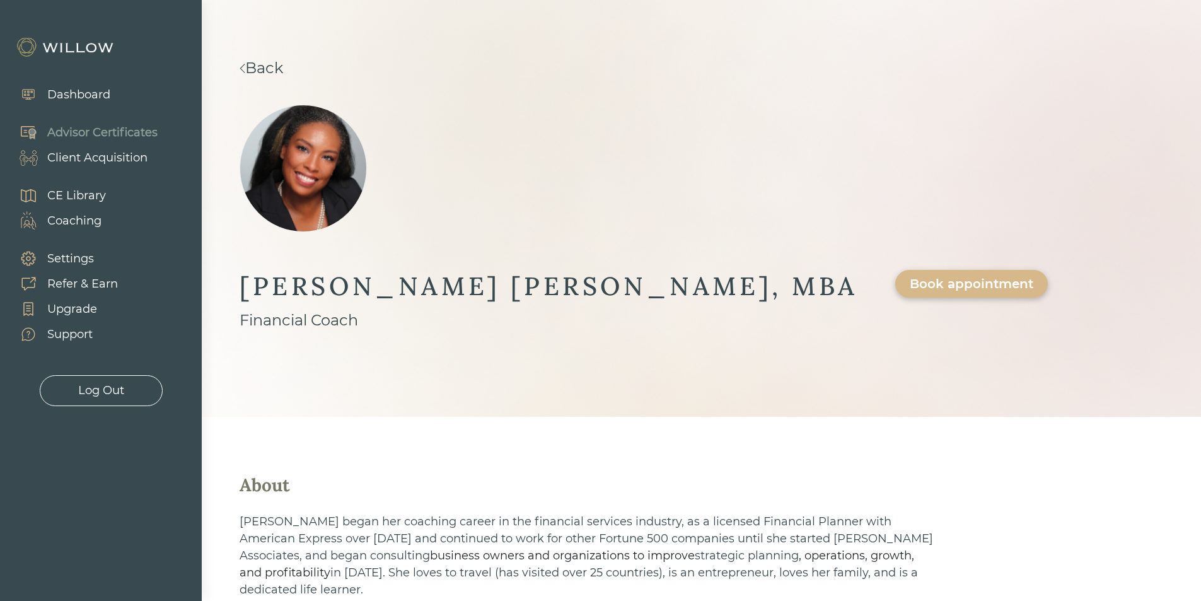
click at [272, 64] on link "Back" at bounding box center [262, 68] width 44 height 18
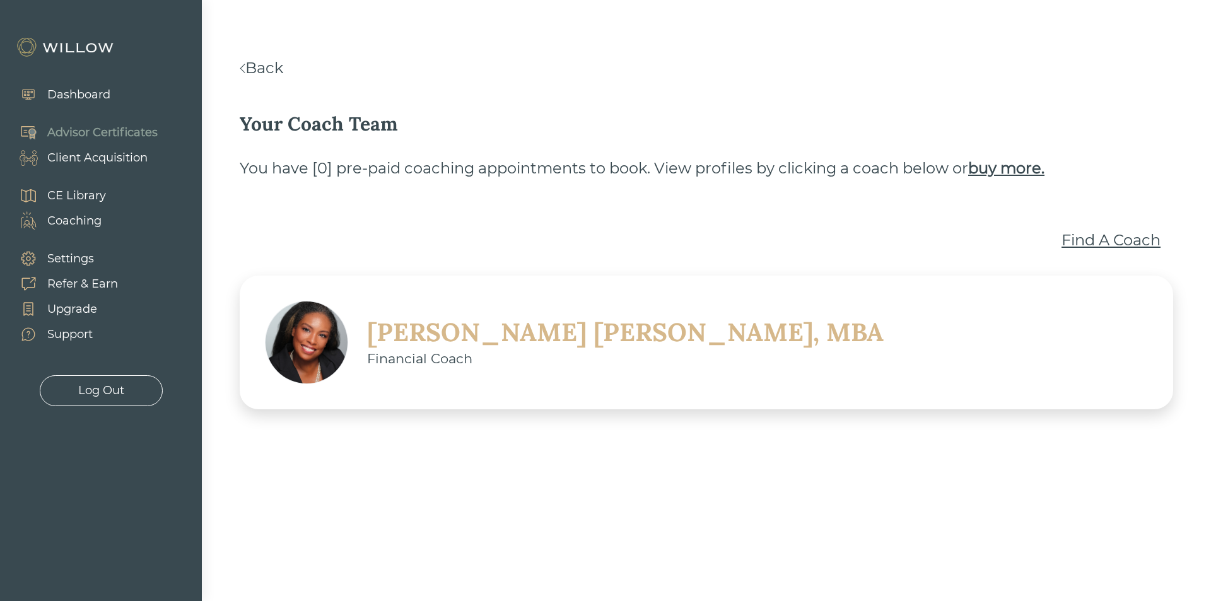
click at [477, 315] on link "Nikeya Kelly, MBA Financial Coach" at bounding box center [574, 342] width 619 height 83
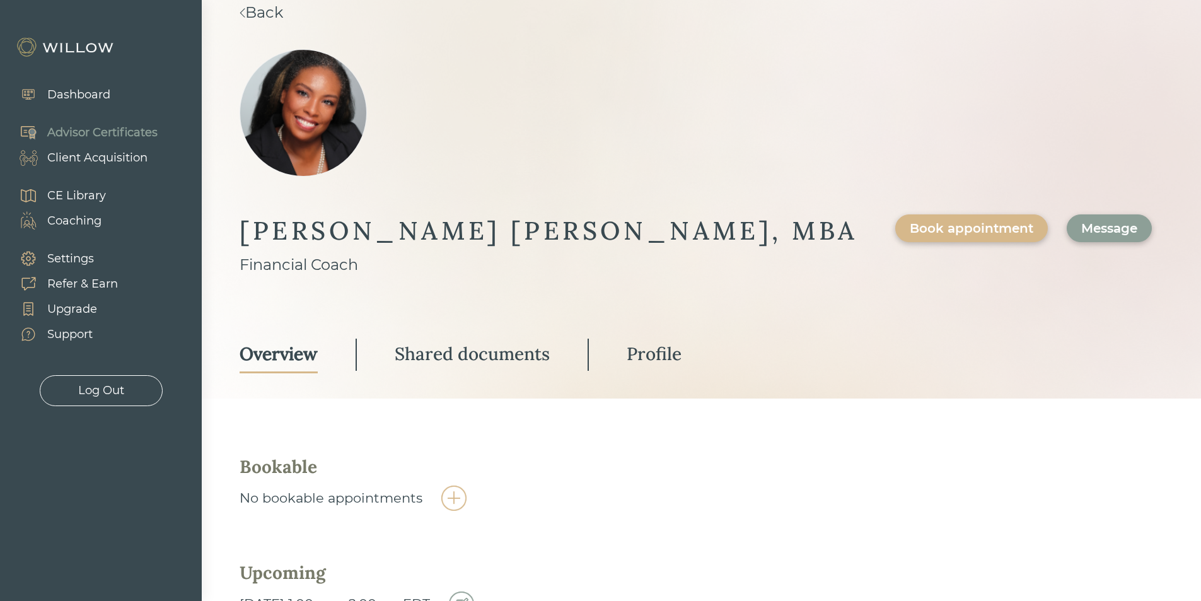
scroll to position [107, 0]
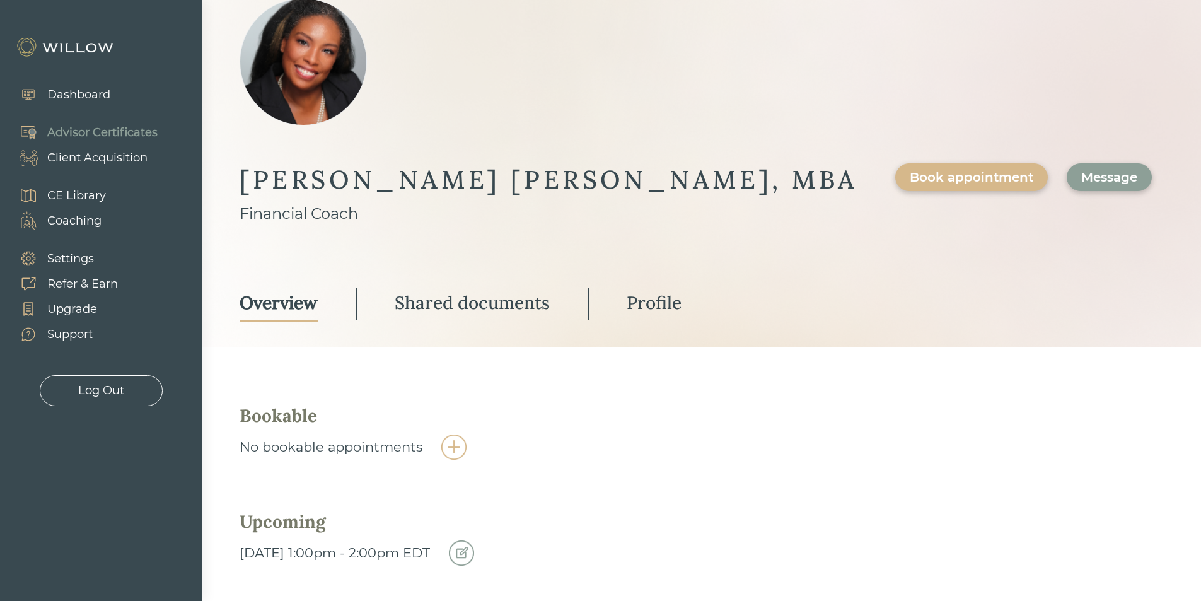
click at [474, 540] on img at bounding box center [461, 552] width 25 height 25
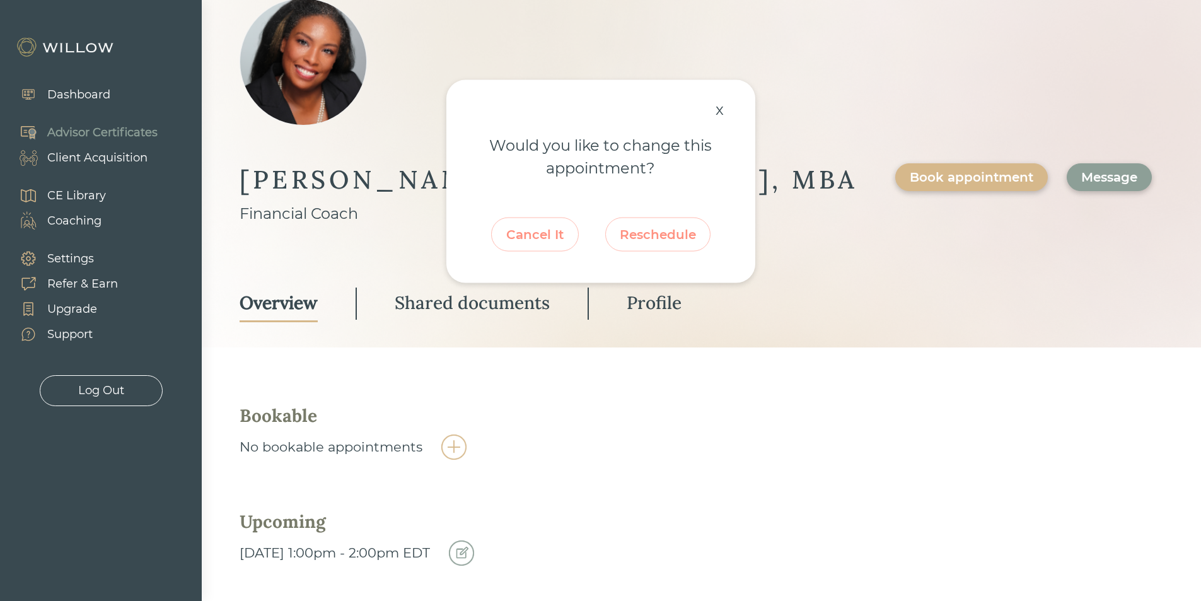
click at [718, 112] on div "x" at bounding box center [719, 109] width 21 height 28
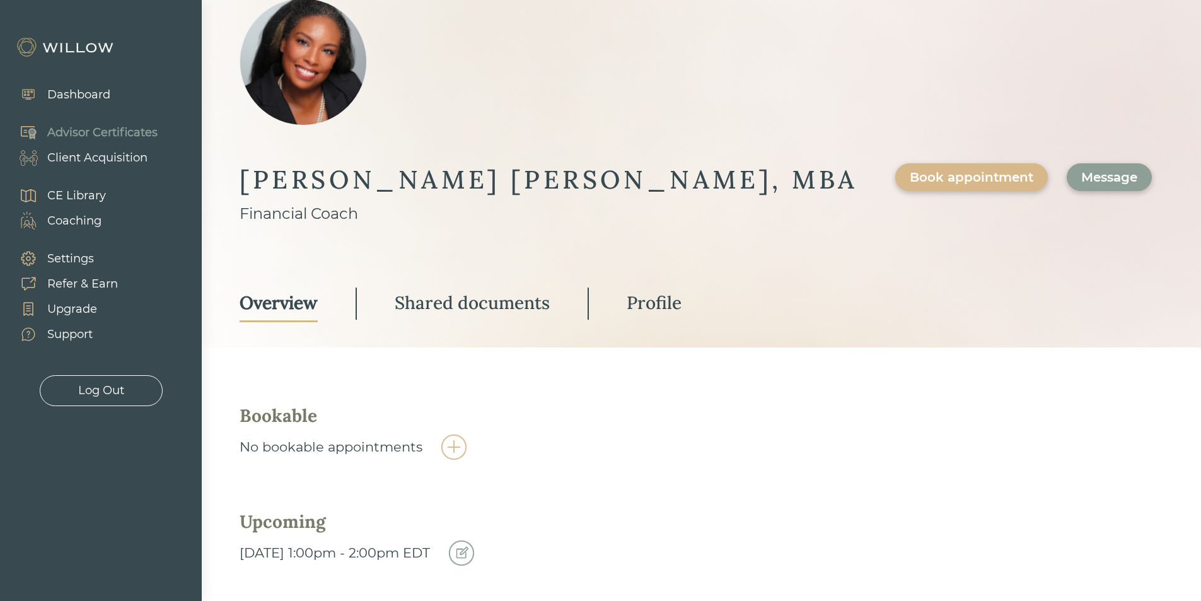
click at [85, 220] on div "Coaching" at bounding box center [74, 221] width 54 height 17
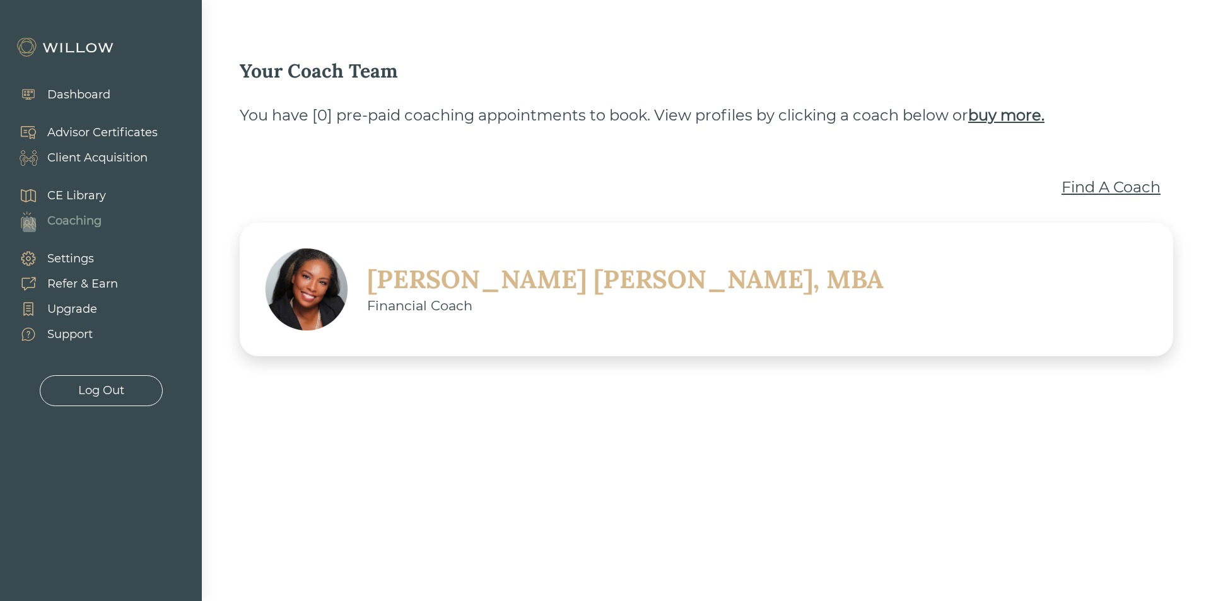
click at [77, 44] on img at bounding box center [66, 47] width 101 height 20
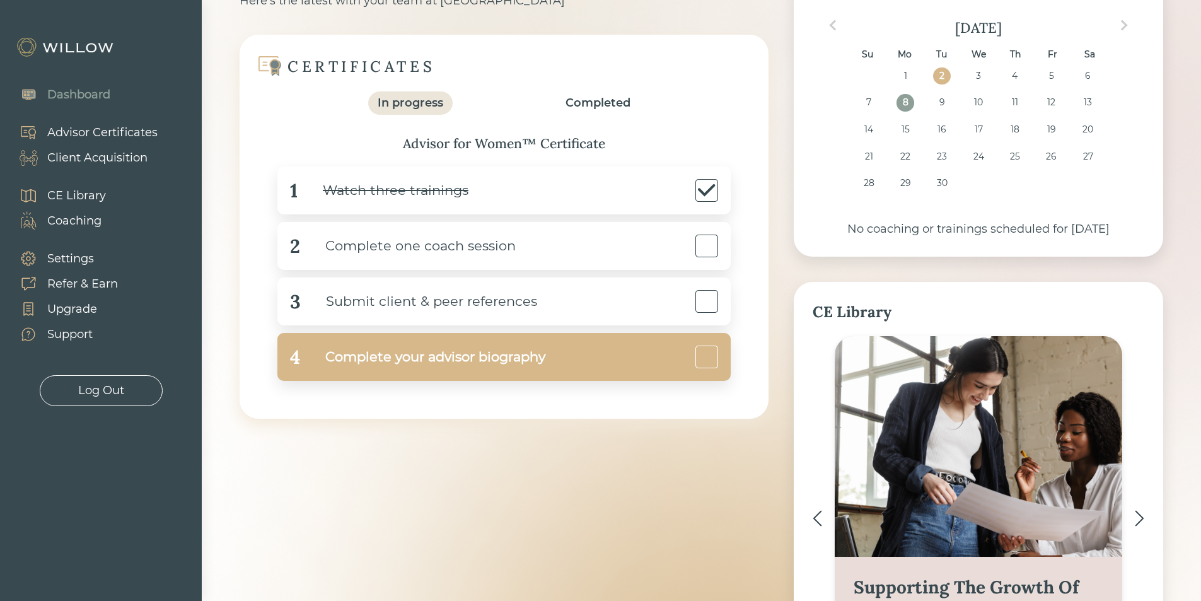
scroll to position [126, 0]
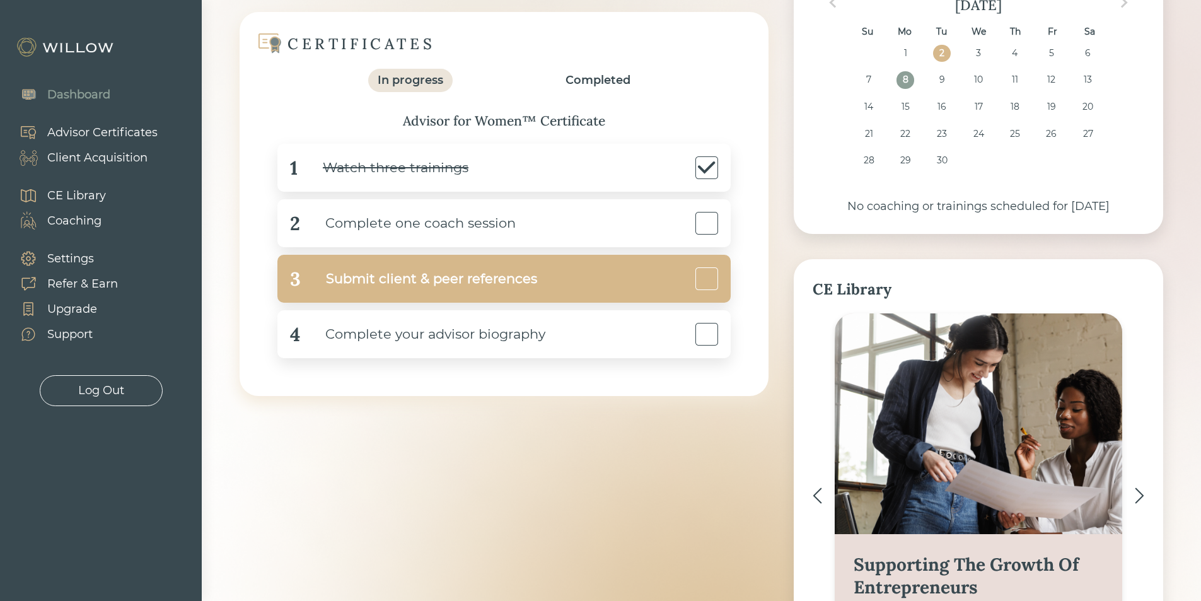
click at [460, 281] on div "Submit client & peer references" at bounding box center [419, 279] width 236 height 28
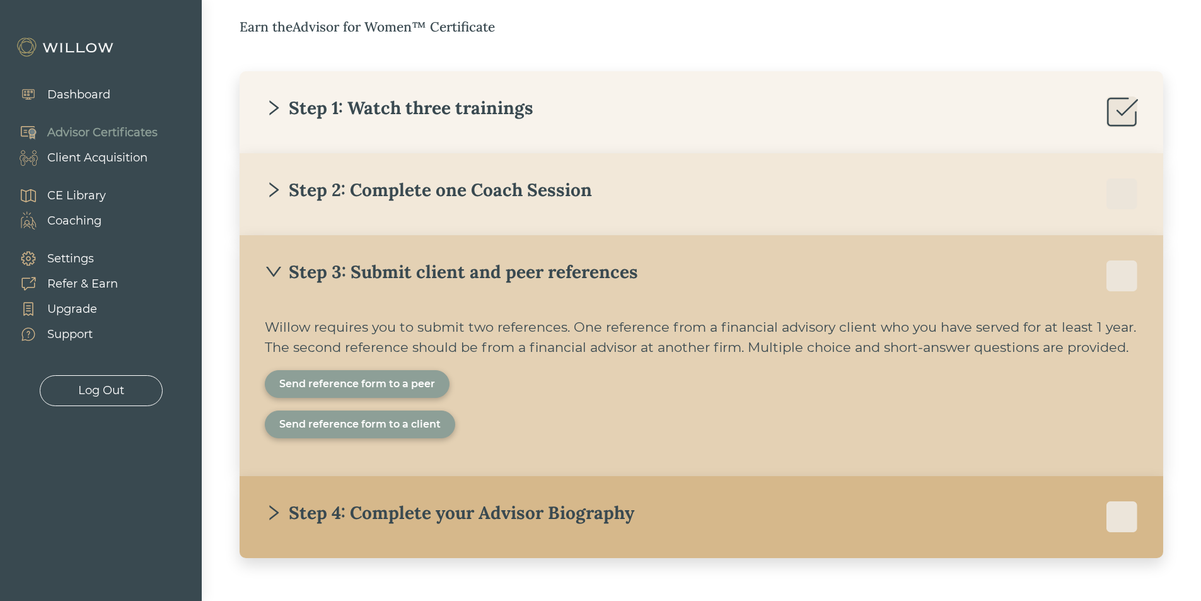
scroll to position [249, 0]
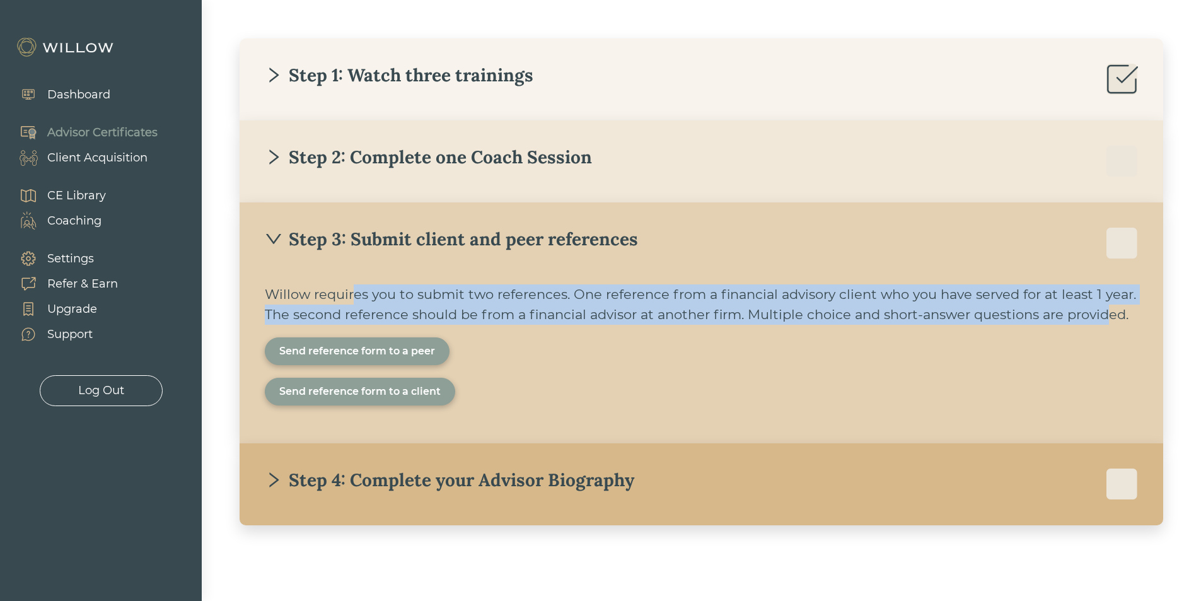
drag, startPoint x: 351, startPoint y: 301, endPoint x: 1099, endPoint y: 309, distance: 747.9
click at [1111, 307] on div "Willow requires you to submit two references. One reference from a financial ad…" at bounding box center [701, 304] width 873 height 40
click at [392, 346] on div "Send reference form to a peer" at bounding box center [357, 351] width 156 height 15
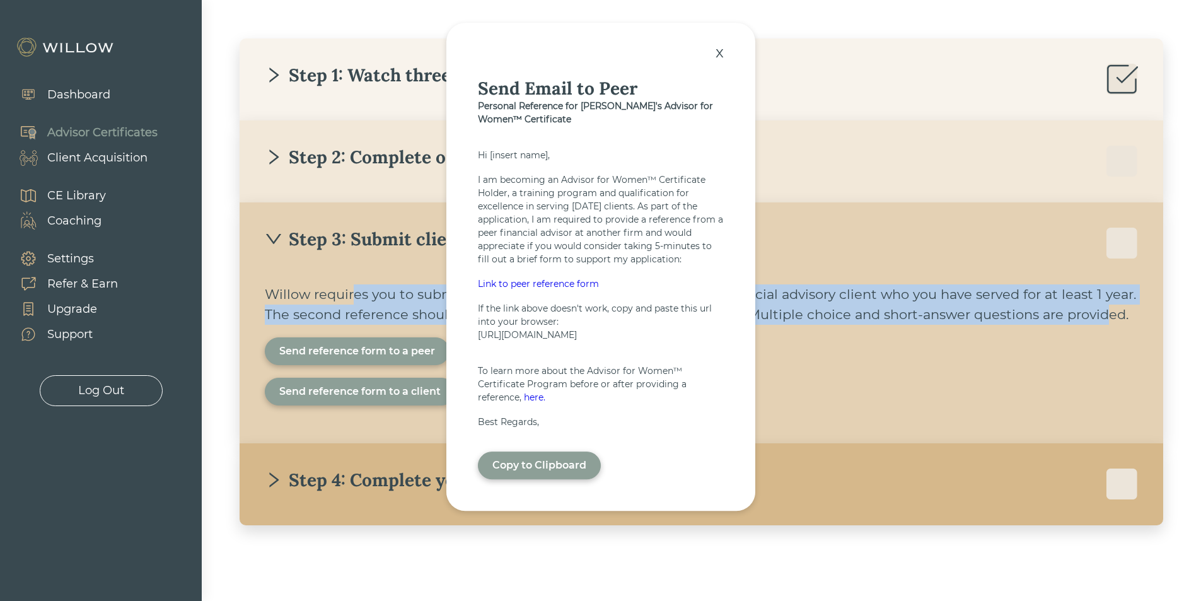
click at [527, 473] on div "Copy to Clipboard" at bounding box center [539, 465] width 94 height 15
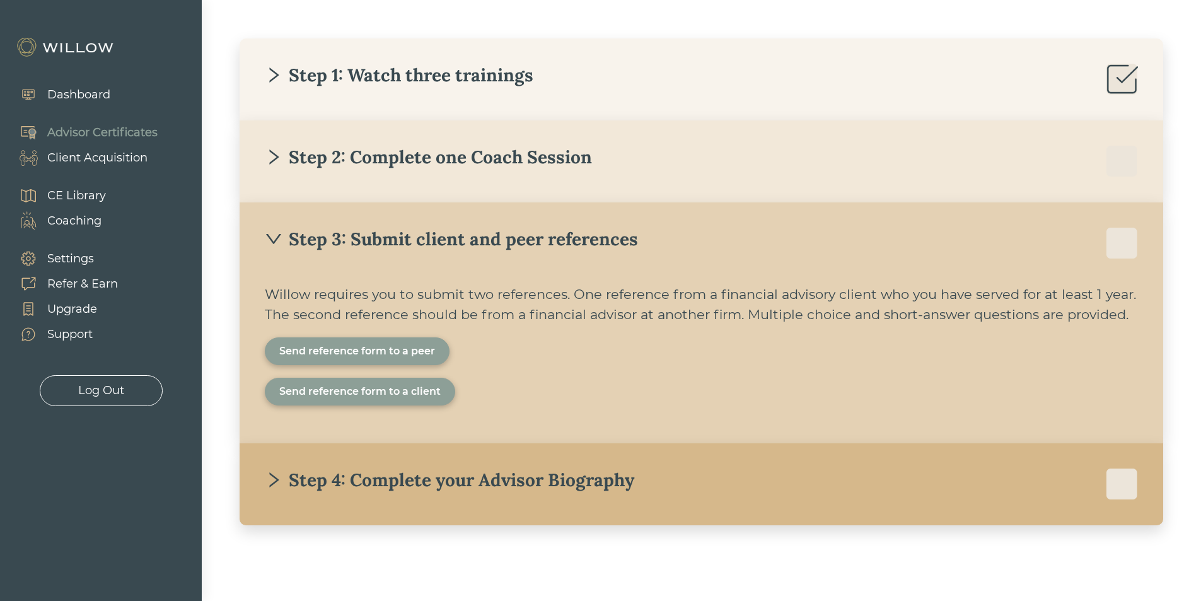
click at [325, 269] on div "Step 3: Submit client and peer references Willow requires you to submit two ref…" at bounding box center [702, 322] width 924 height 241
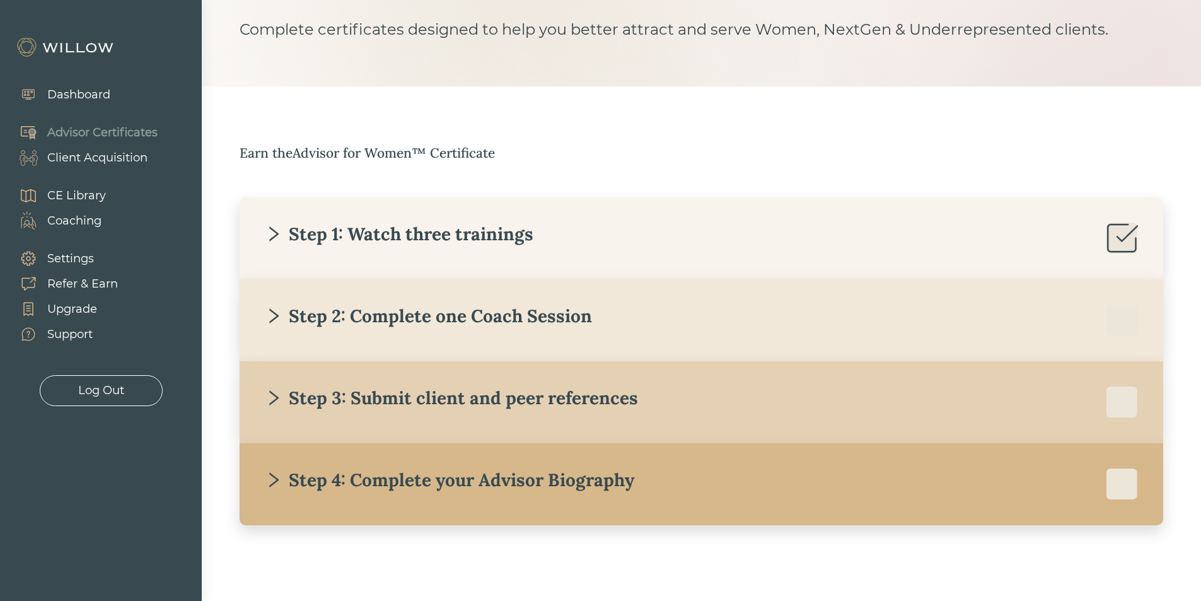
click at [279, 401] on icon "right" at bounding box center [274, 398] width 18 height 18
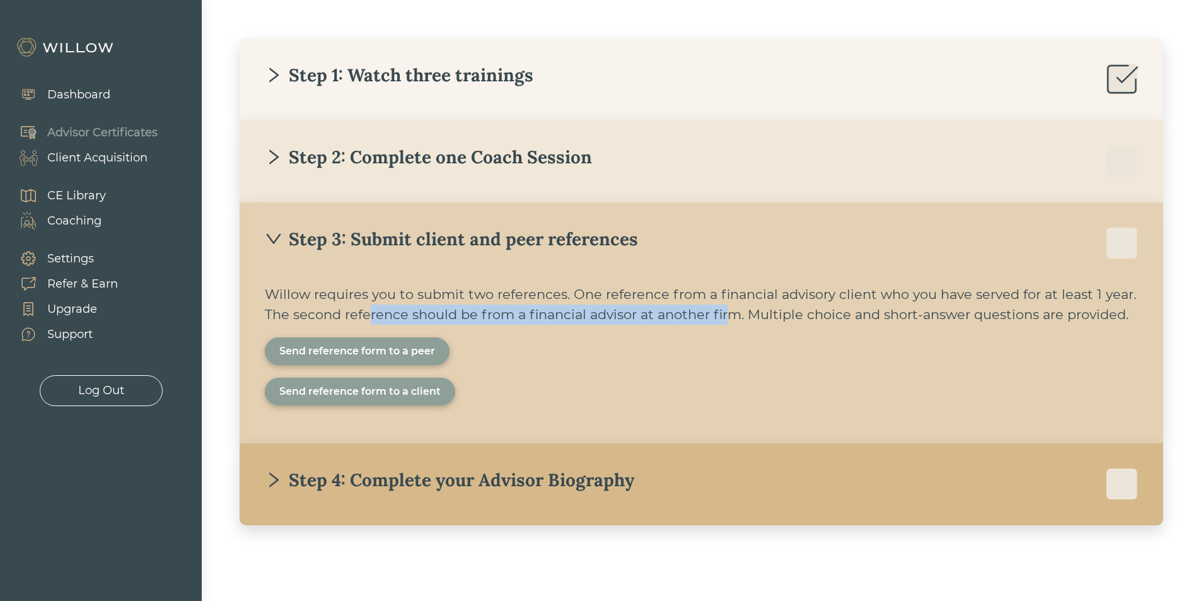
drag, startPoint x: 366, startPoint y: 313, endPoint x: 731, endPoint y: 320, distance: 365.2
click at [731, 320] on div "Willow requires you to submit two references. One reference from a financial ad…" at bounding box center [701, 304] width 873 height 40
click at [364, 397] on div "Send reference form to a client" at bounding box center [359, 391] width 161 height 15
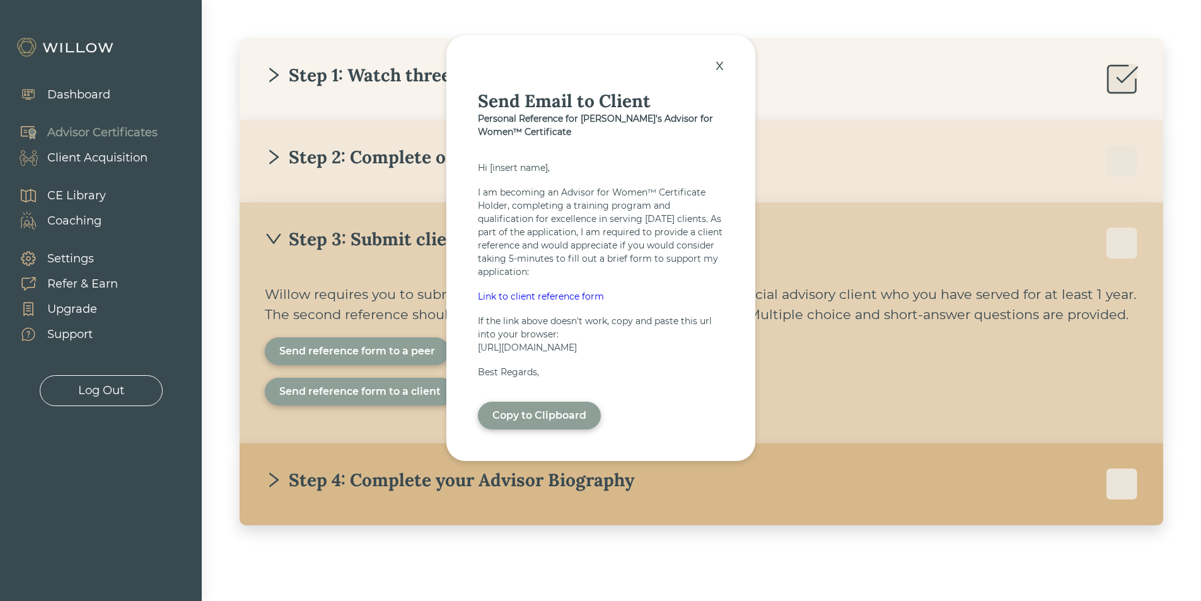
click at [542, 423] on div "Copy to Clipboard" at bounding box center [539, 415] width 94 height 15
click at [568, 294] on div "Link to client reference form" at bounding box center [601, 296] width 246 height 13
drag, startPoint x: 547, startPoint y: 373, endPoint x: 469, endPoint y: 337, distance: 86.1
click at [469, 337] on div "x Send Email to Client Personal Reference for Callie's Advisor for Women™ Certi…" at bounding box center [600, 248] width 309 height 426
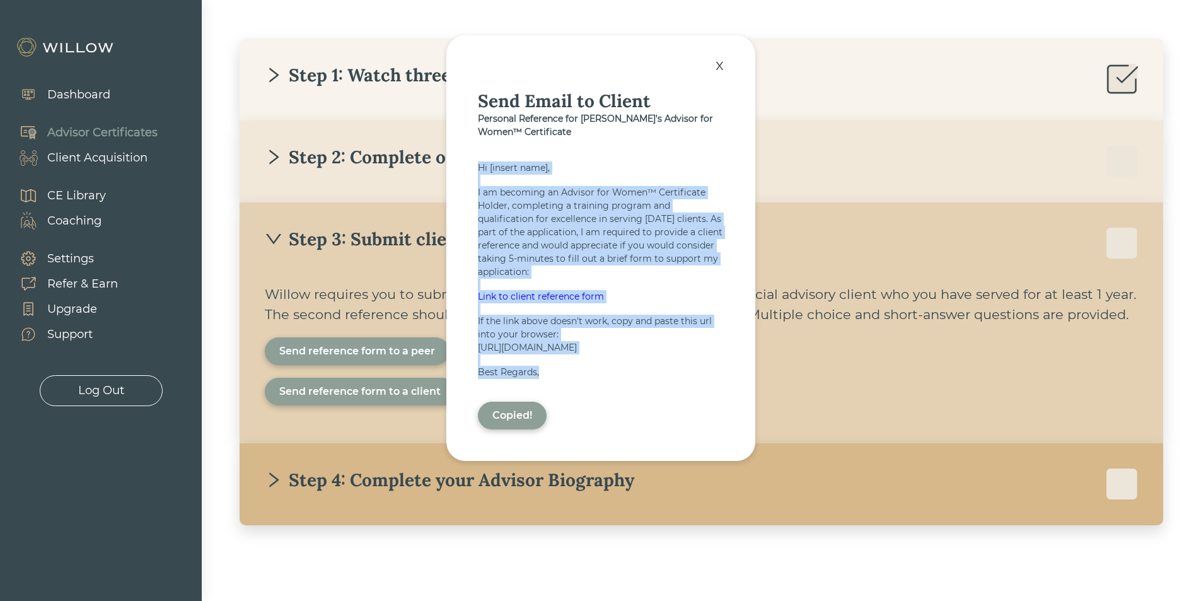
drag, startPoint x: 579, startPoint y: 399, endPoint x: 457, endPoint y: 161, distance: 267.1
click at [457, 160] on div "x Send Email to Client Personal Reference for Callie's Advisor for Women™ Certi…" at bounding box center [600, 248] width 309 height 426
copy div "Hi [insert name], I am becoming an Advisor for Women™ Certificate Holder, compl…"
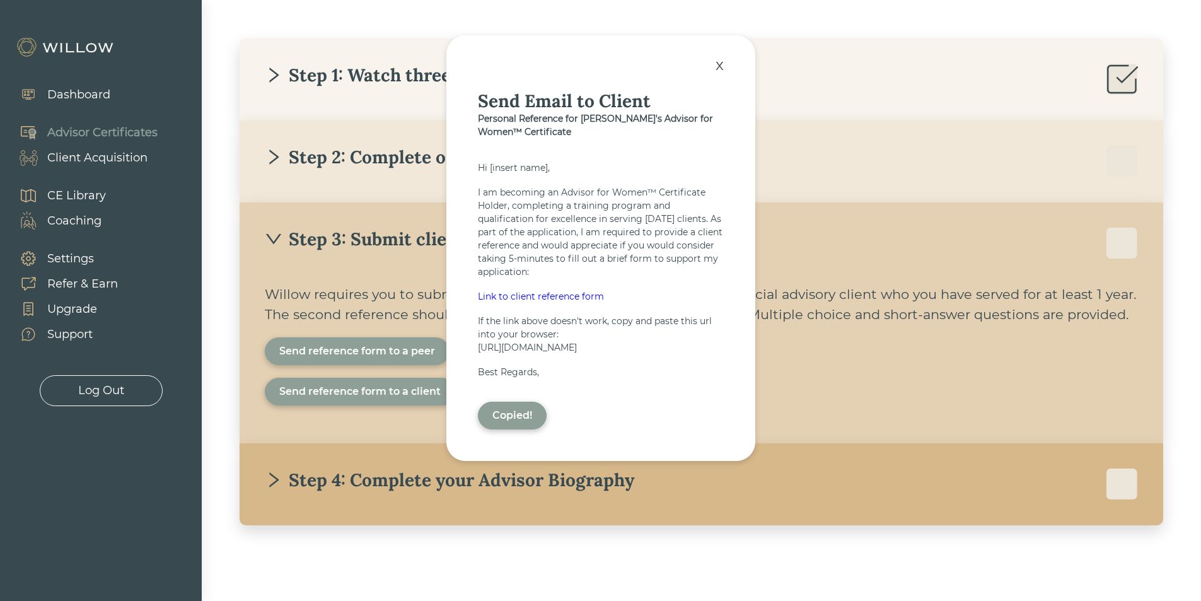
click at [722, 61] on div "x" at bounding box center [719, 65] width 21 height 28
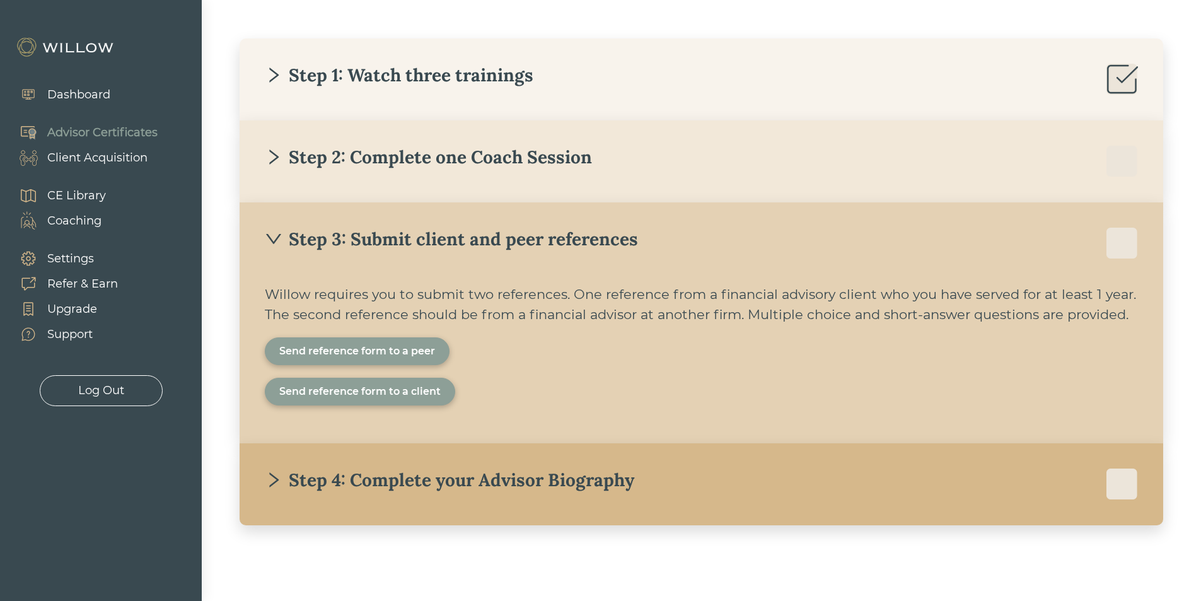
click at [375, 356] on div "Send reference form to a peer" at bounding box center [357, 351] width 156 height 15
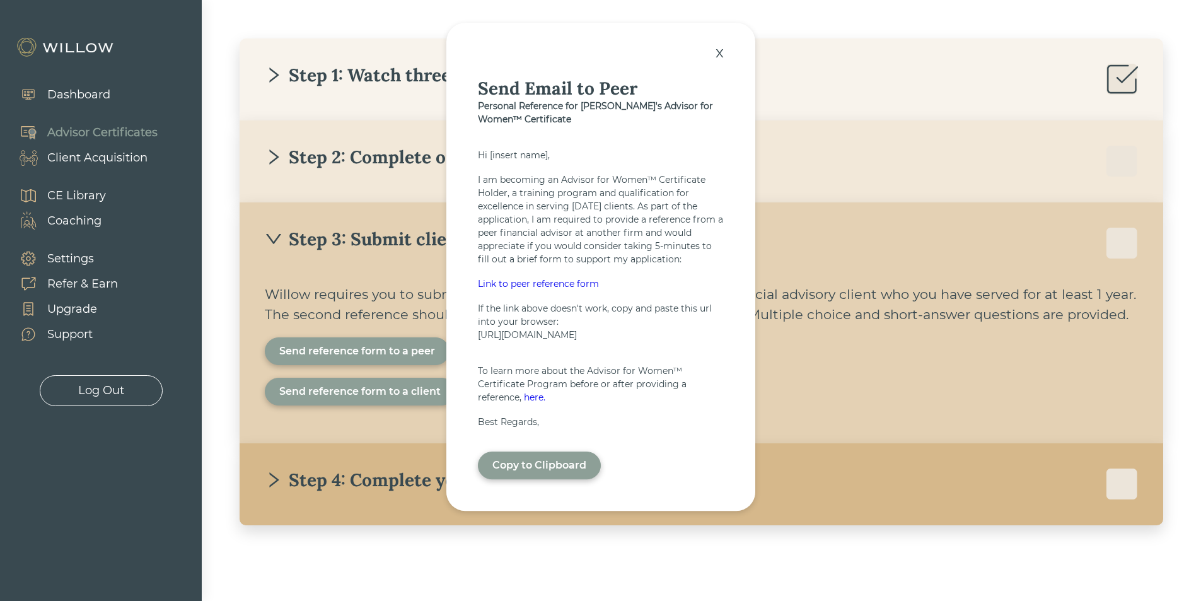
click at [520, 473] on div "Copy to Clipboard" at bounding box center [539, 465] width 94 height 15
click at [721, 38] on div "x" at bounding box center [719, 52] width 21 height 28
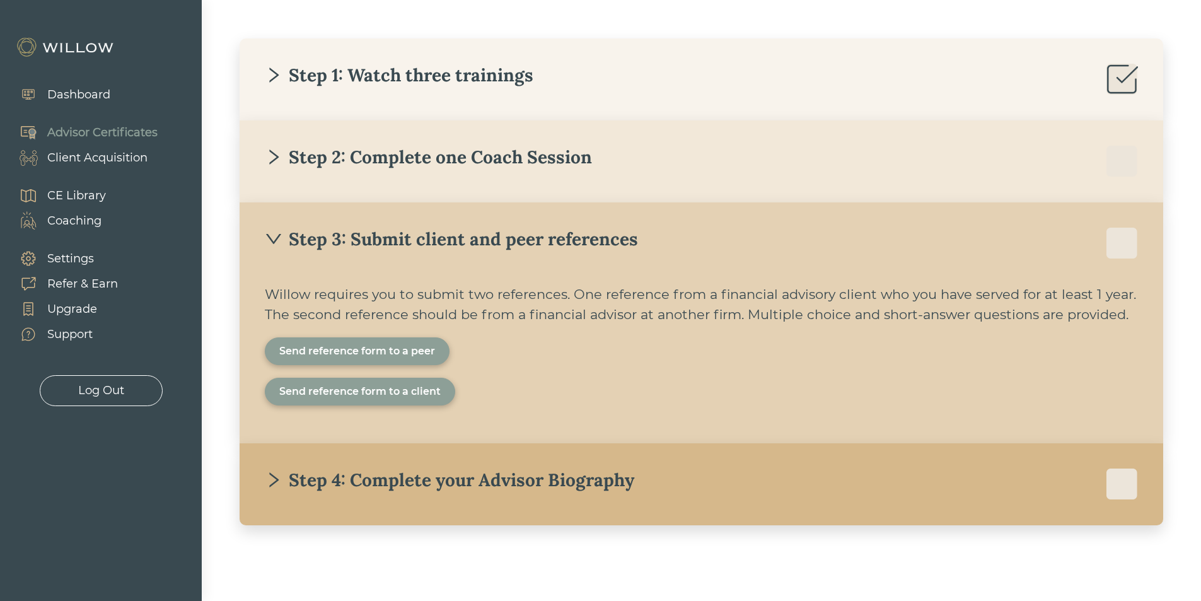
click at [101, 81] on div "Dashboard" at bounding box center [58, 95] width 117 height 38
click at [100, 92] on div "Dashboard" at bounding box center [78, 94] width 63 height 17
